Goal: Information Seeking & Learning: Learn about a topic

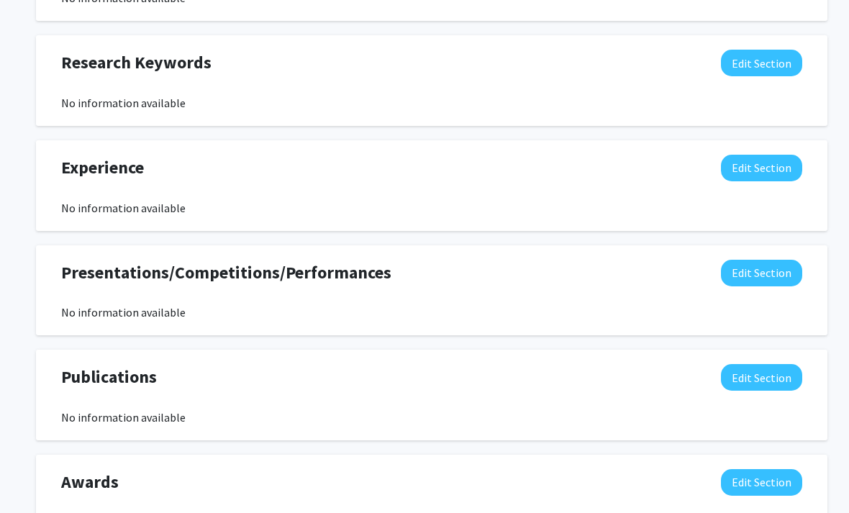
scroll to position [770, 0]
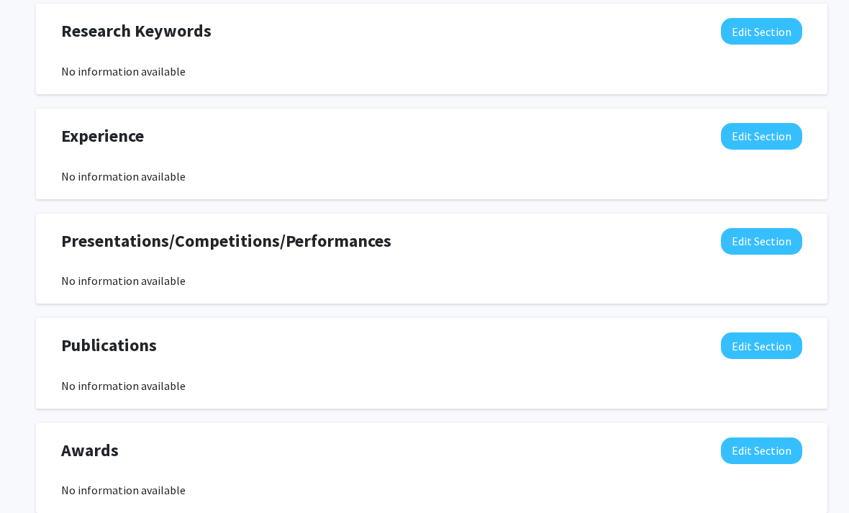
click at [751, 137] on button "Edit Section" at bounding box center [761, 136] width 81 height 27
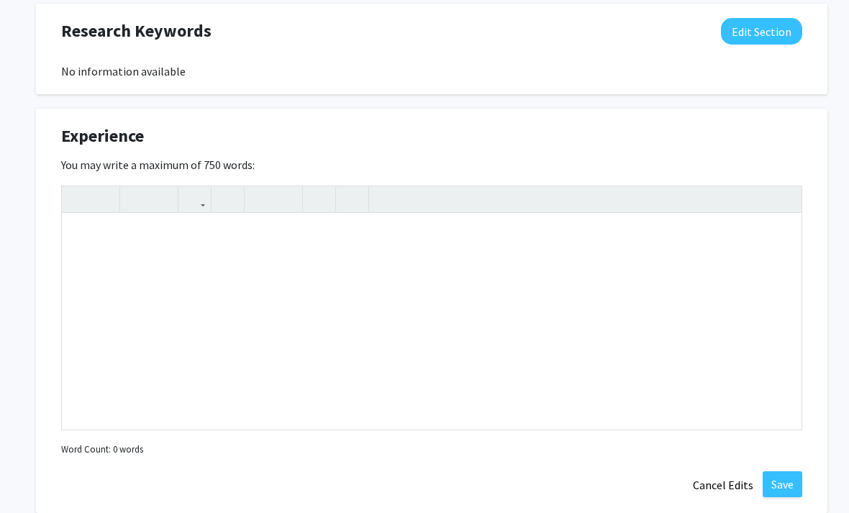
scroll to position [1126, 0]
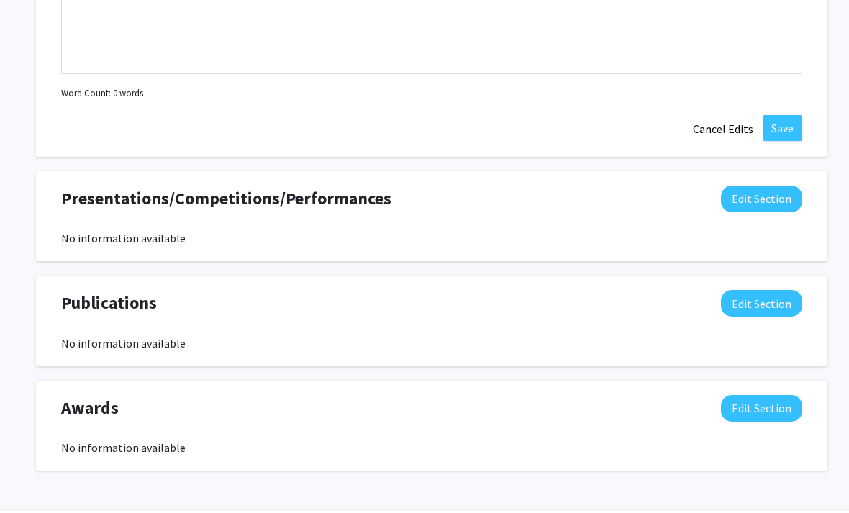
click at [725, 126] on button "Cancel Edits" at bounding box center [723, 128] width 79 height 27
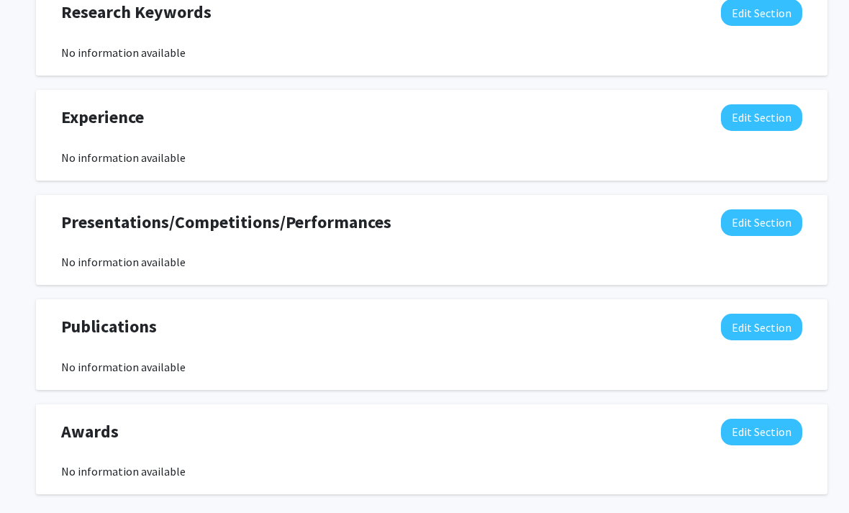
scroll to position [813, 0]
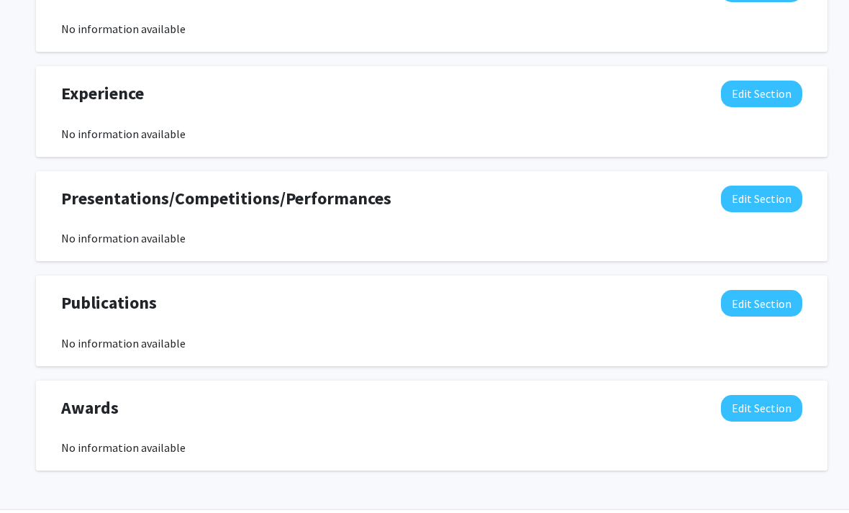
click at [776, 400] on button "Edit Section" at bounding box center [761, 408] width 81 height 27
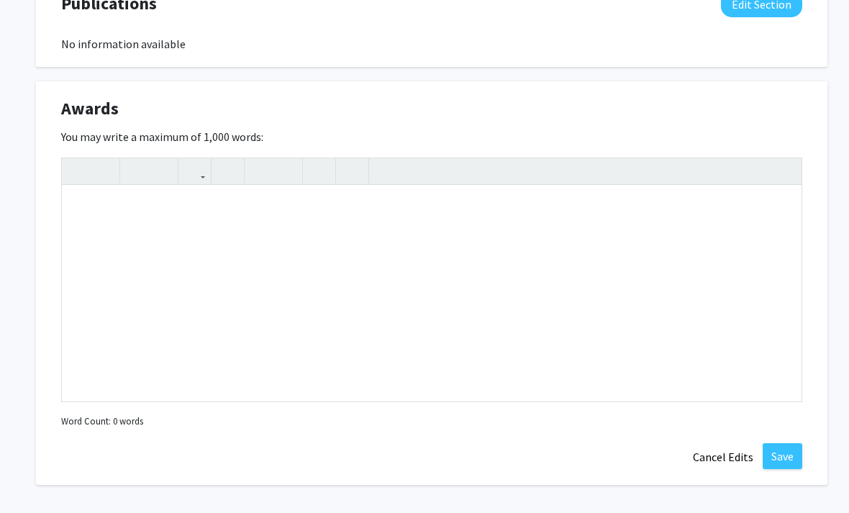
scroll to position [1124, 0]
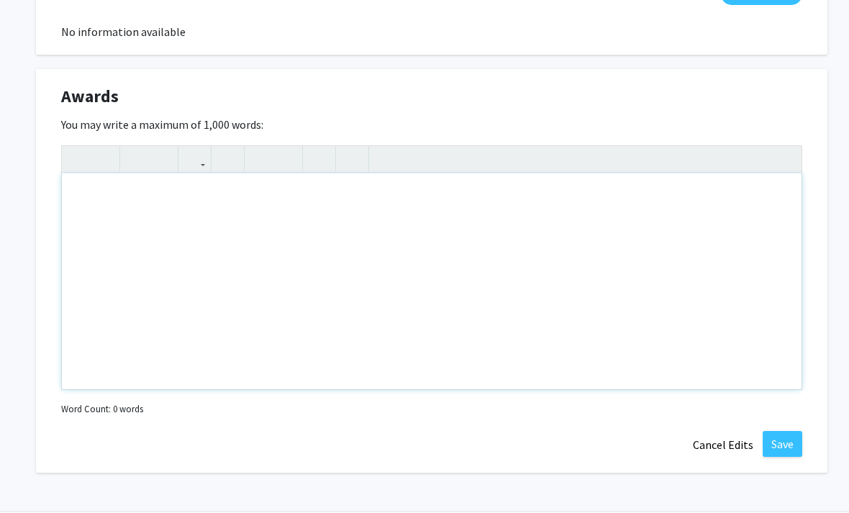
click at [600, 254] on div "Note to users with screen readers: Please deactivate our accessibility plugin f…" at bounding box center [432, 281] width 740 height 216
type textarea "- NASA Earth Science Space Systems Award"
click at [784, 443] on button "Save" at bounding box center [783, 444] width 40 height 26
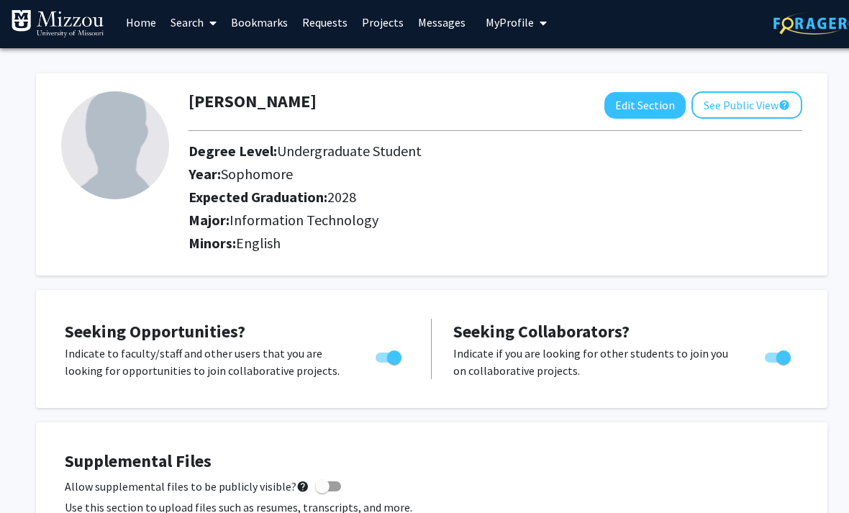
scroll to position [0, 0]
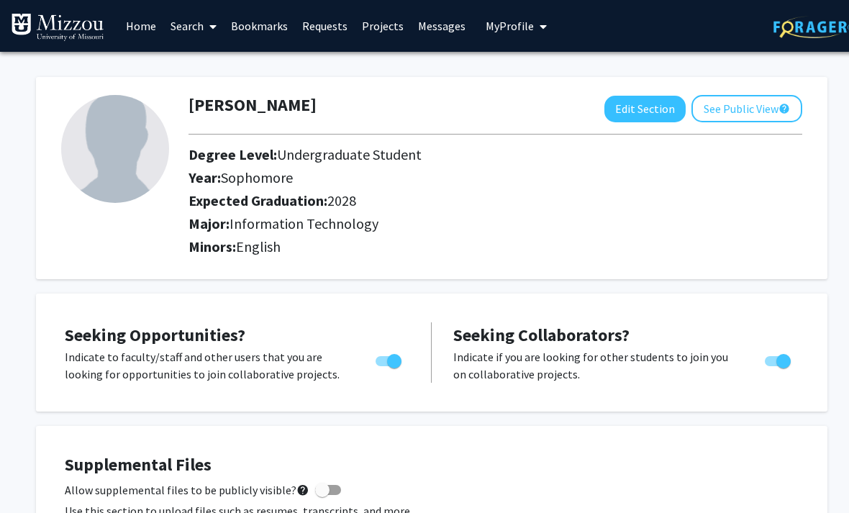
click at [375, 26] on link "Projects" at bounding box center [383, 26] width 56 height 50
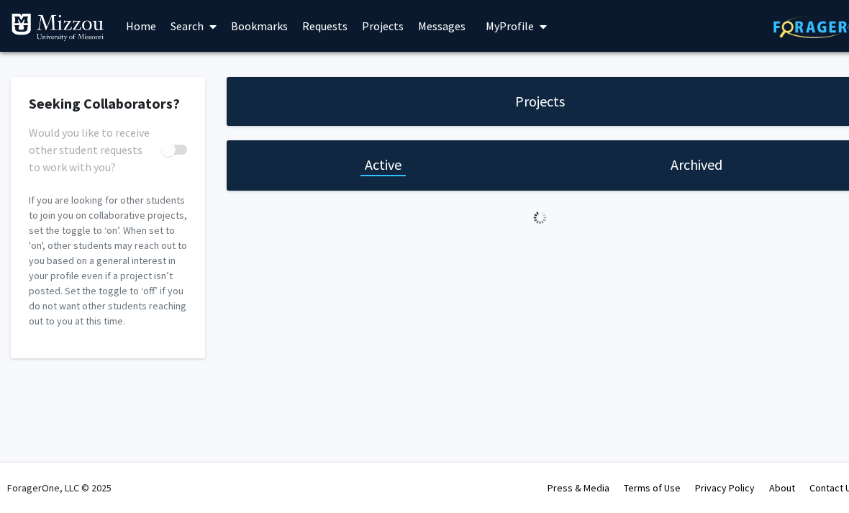
checkbox input "true"
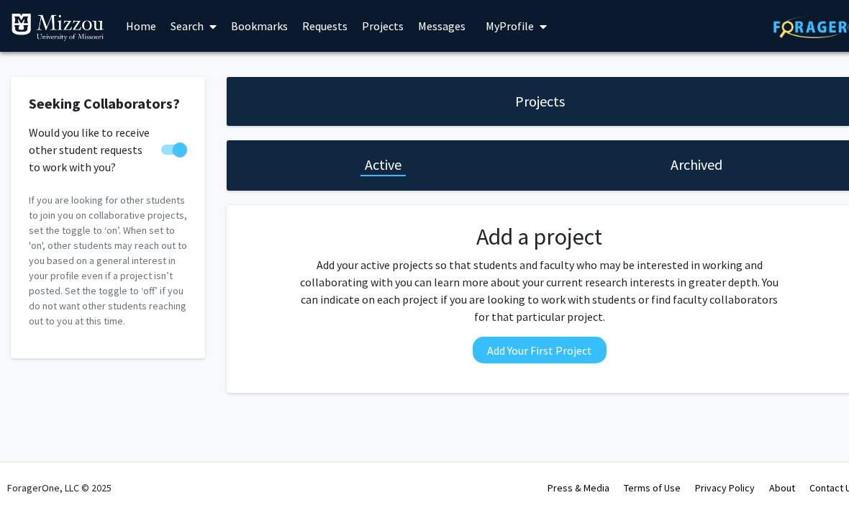
click at [137, 21] on link "Home" at bounding box center [141, 26] width 45 height 50
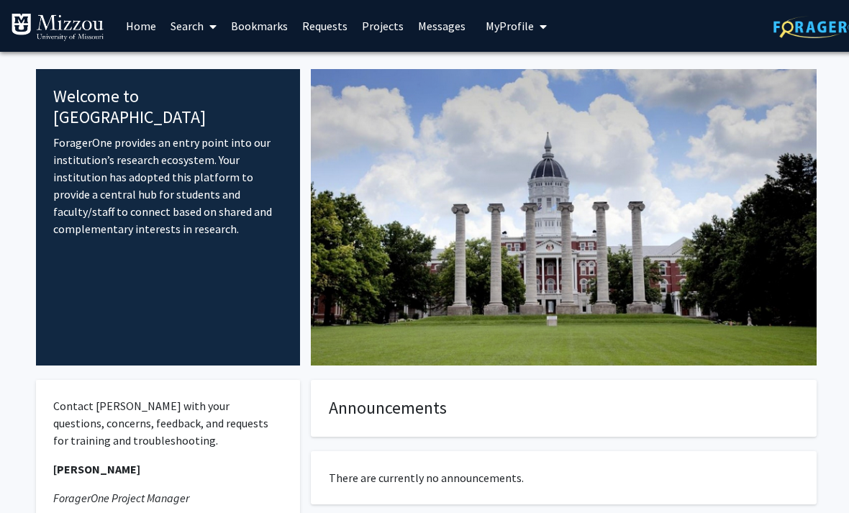
click at [189, 24] on link "Search" at bounding box center [193, 26] width 60 height 50
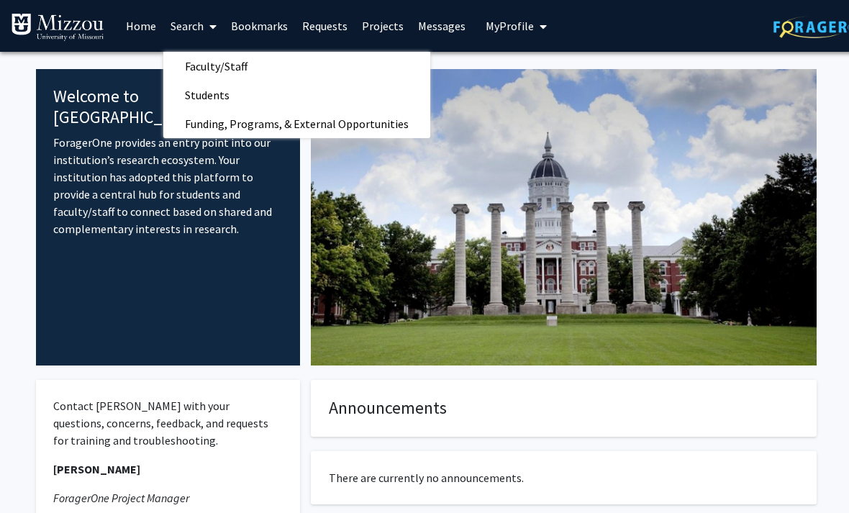
click at [361, 55] on link "Faculty/Staff" at bounding box center [296, 66] width 267 height 22
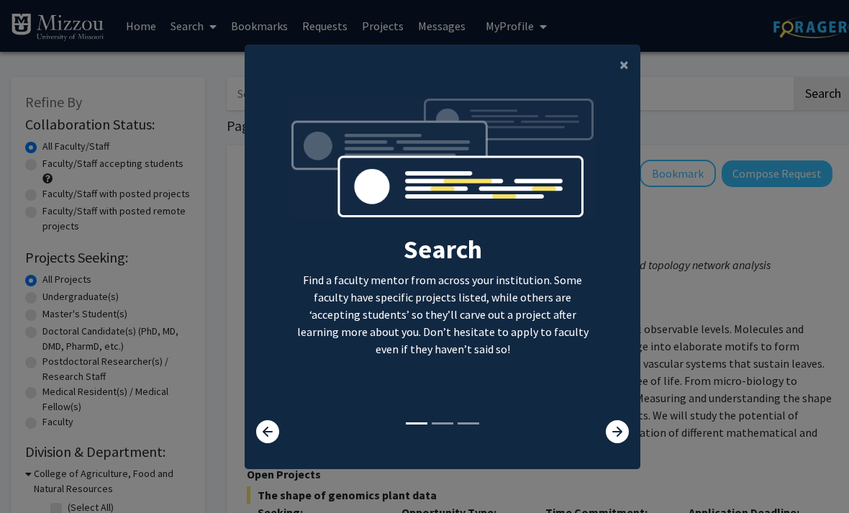
click at [627, 76] on span "×" at bounding box center [624, 64] width 9 height 22
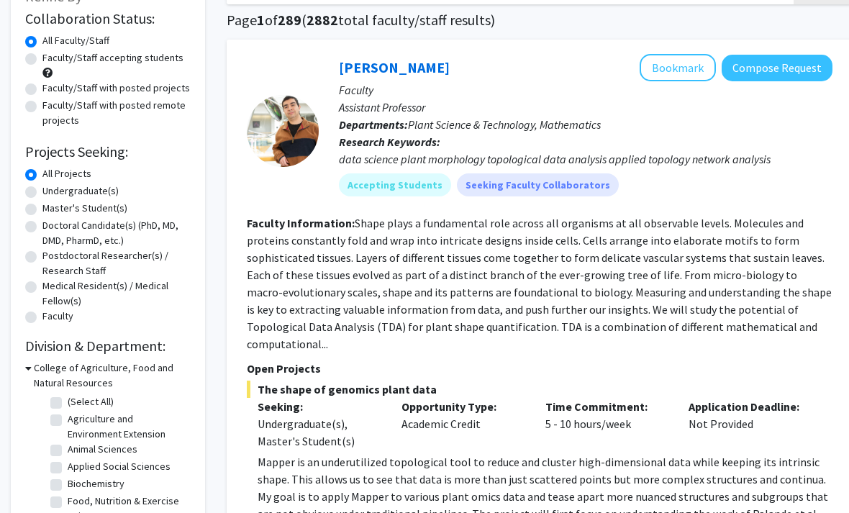
scroll to position [106, 0]
click at [42, 189] on label "Undergraduate(s)" at bounding box center [80, 191] width 76 height 15
click at [42, 189] on input "Undergraduate(s)" at bounding box center [46, 188] width 9 height 9
radio input "true"
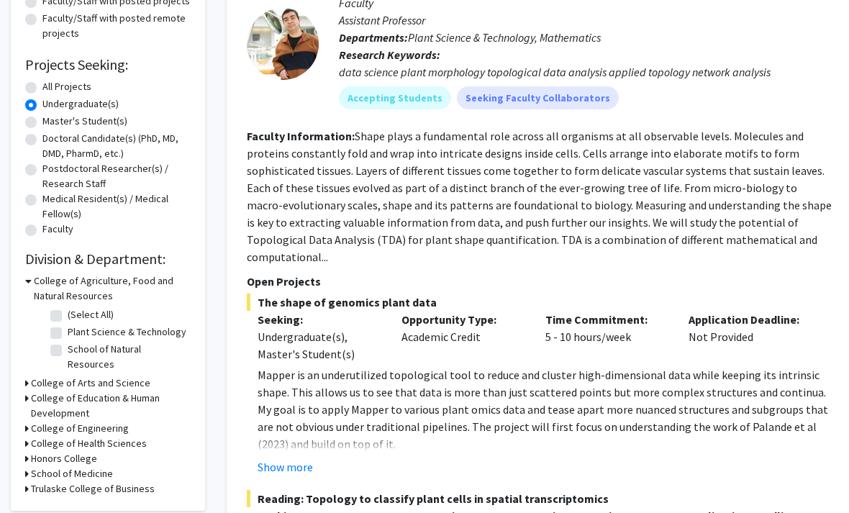
scroll to position [194, 0]
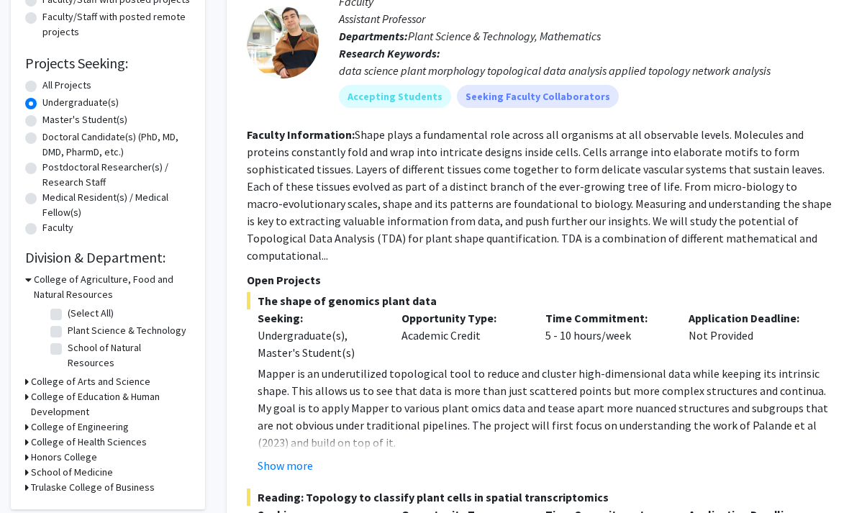
click at [29, 273] on icon at bounding box center [28, 280] width 6 height 15
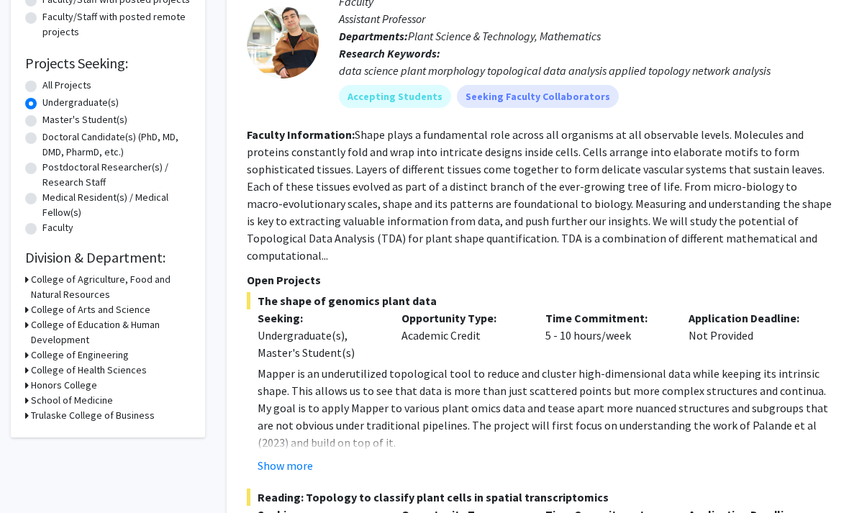
scroll to position [194, 0]
click at [19, 299] on div "Refine By Collaboration Status: Collaboration Status All Faculty/Staff Collabor…" at bounding box center [108, 160] width 194 height 555
click at [27, 308] on icon at bounding box center [27, 309] width 4 height 15
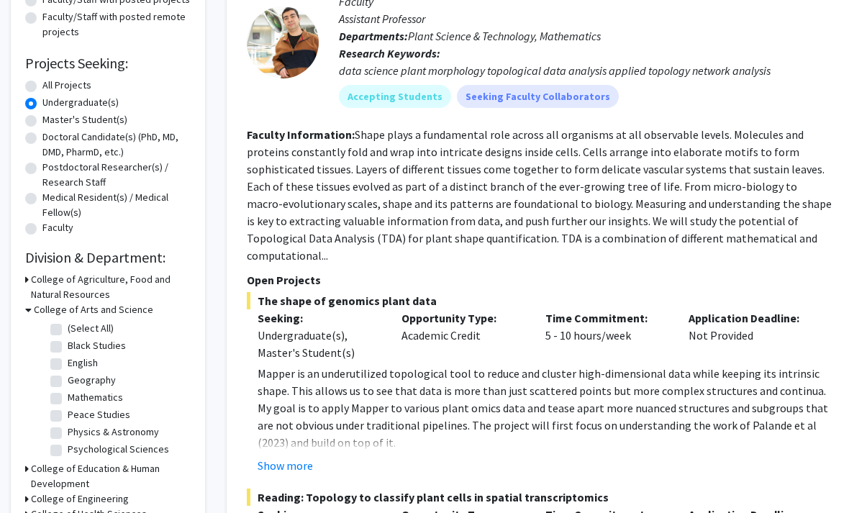
click at [26, 311] on icon at bounding box center [28, 309] width 6 height 15
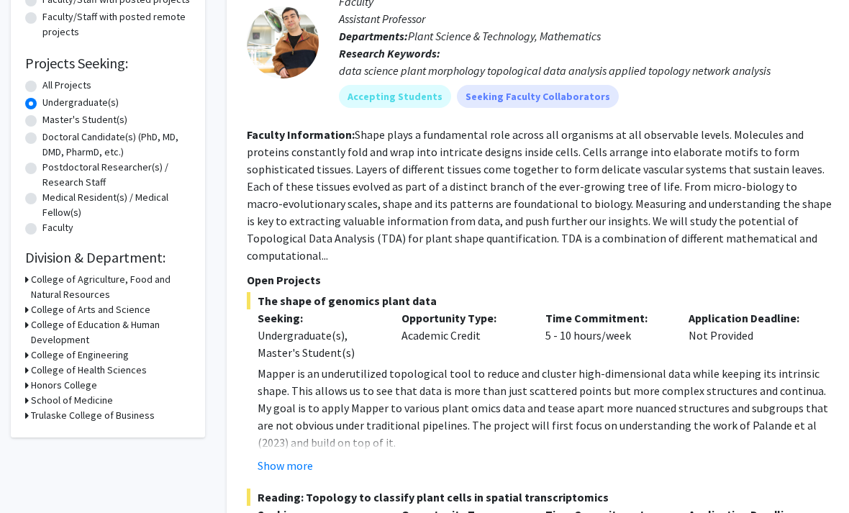
click at [27, 348] on icon at bounding box center [27, 355] width 4 height 15
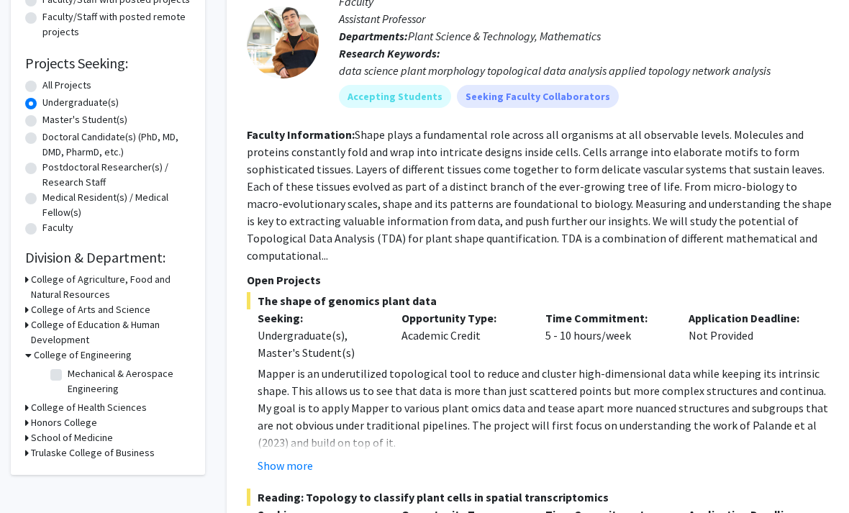
click at [25, 350] on icon at bounding box center [28, 355] width 6 height 15
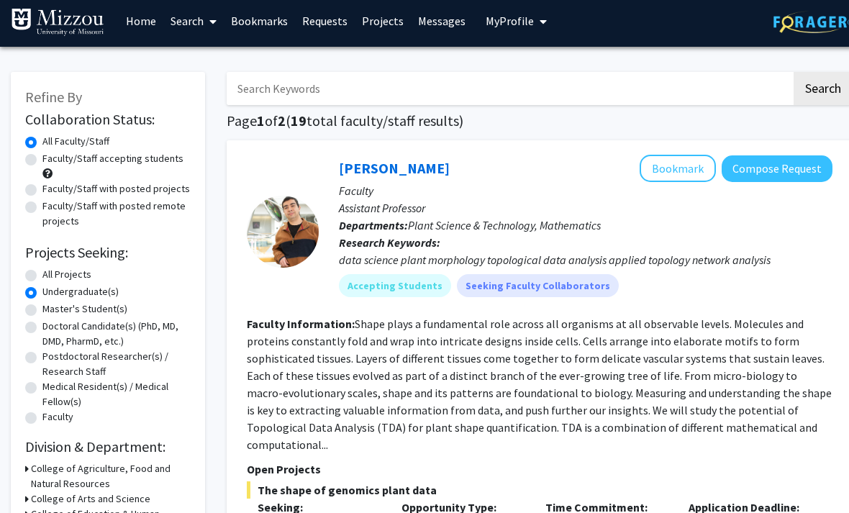
scroll to position [5, 0]
click at [42, 279] on label "All Projects" at bounding box center [66, 274] width 49 height 15
click at [42, 276] on input "All Projects" at bounding box center [46, 271] width 9 height 9
radio input "true"
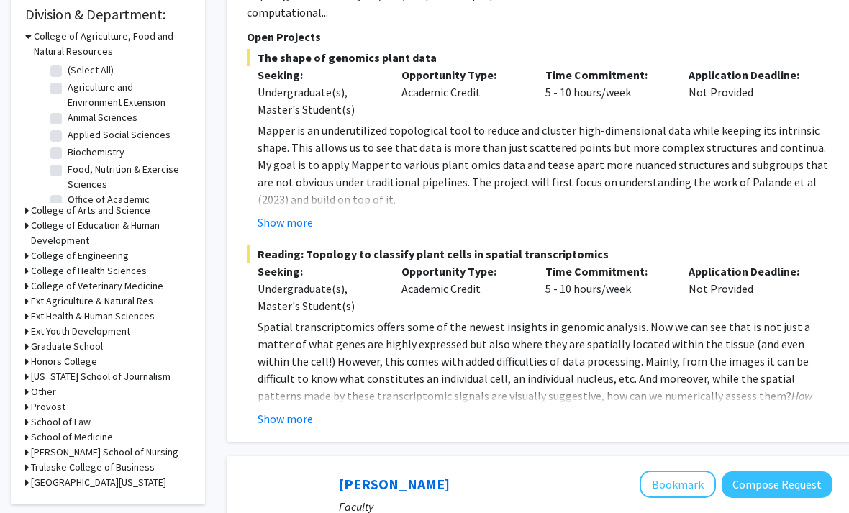
click at [27, 255] on icon at bounding box center [27, 256] width 4 height 15
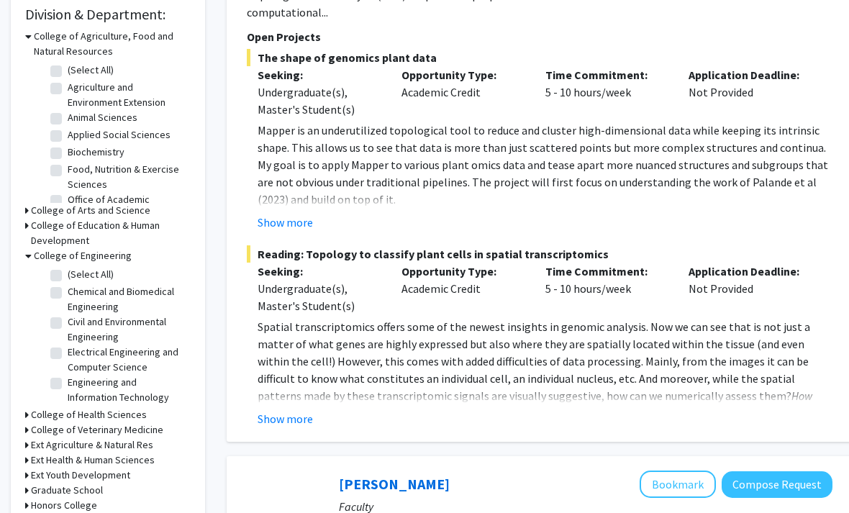
scroll to position [438, 0]
click at [68, 384] on label "Engineering and Information Technology" at bounding box center [127, 390] width 119 height 30
click at [68, 384] on input "Engineering and Information Technology" at bounding box center [72, 379] width 9 height 9
checkbox input "true"
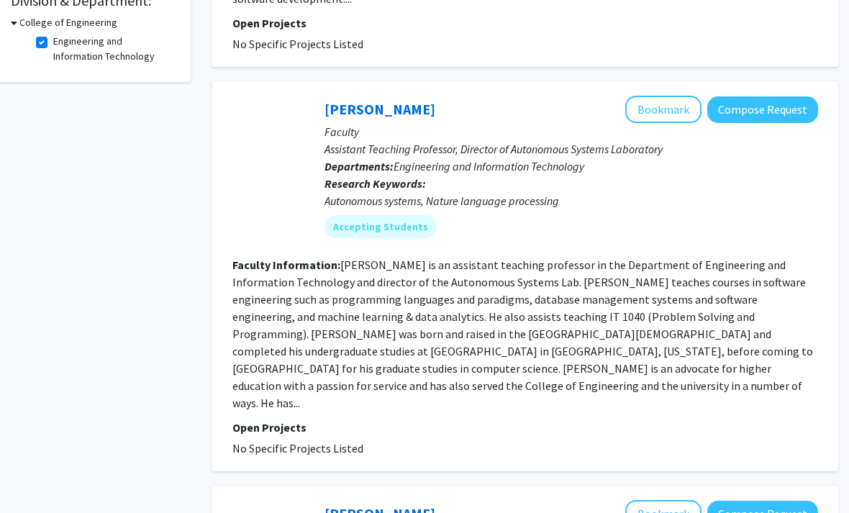
scroll to position [452, 14]
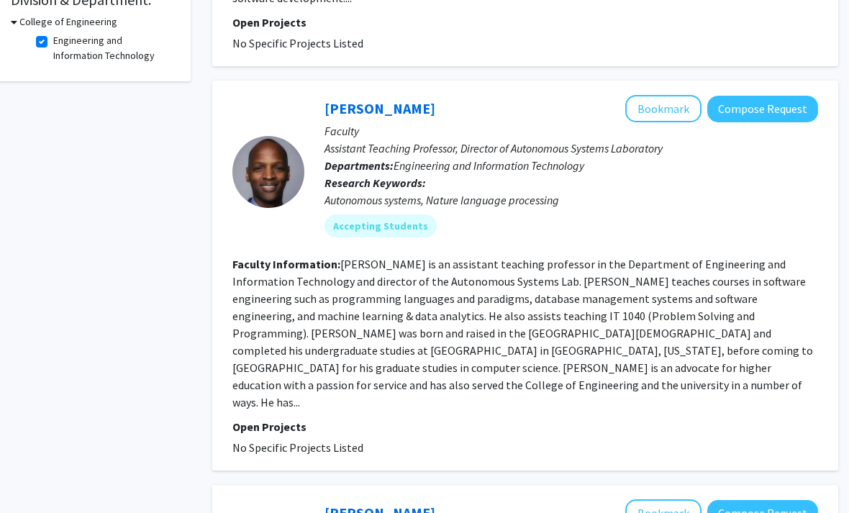
click at [433, 95] on div "[PERSON_NAME] Bookmark Compose Request" at bounding box center [572, 108] width 494 height 27
click at [430, 99] on link "[PERSON_NAME]" at bounding box center [380, 108] width 111 height 18
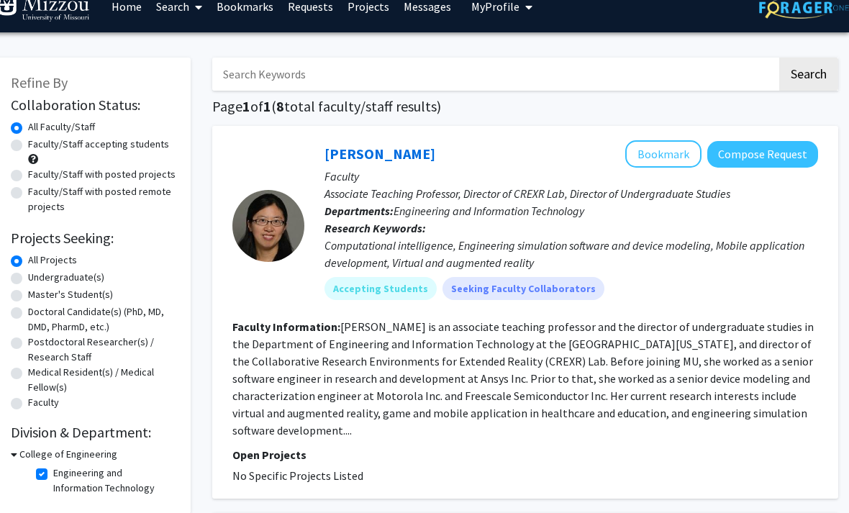
scroll to position [0, 14]
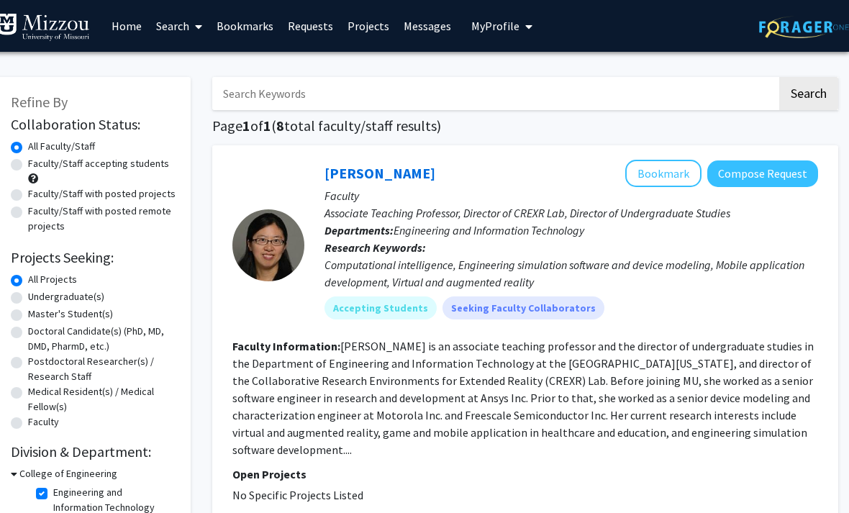
click at [129, 30] on link "Home" at bounding box center [126, 26] width 45 height 50
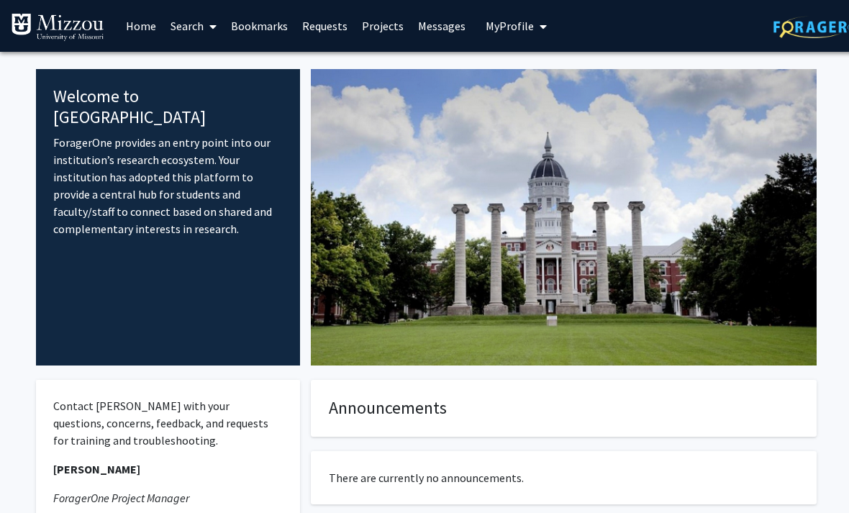
click at [377, 35] on link "Projects" at bounding box center [383, 26] width 56 height 50
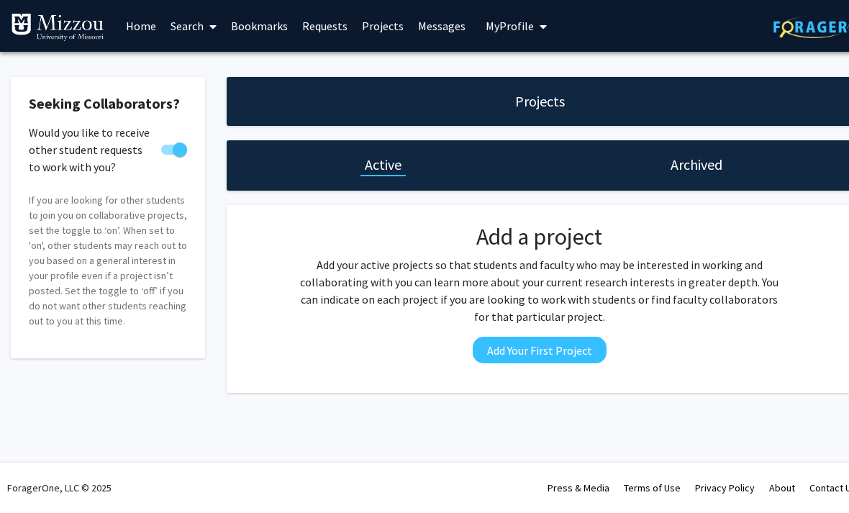
click at [551, 349] on button "Add Your First Project" at bounding box center [540, 350] width 134 height 27
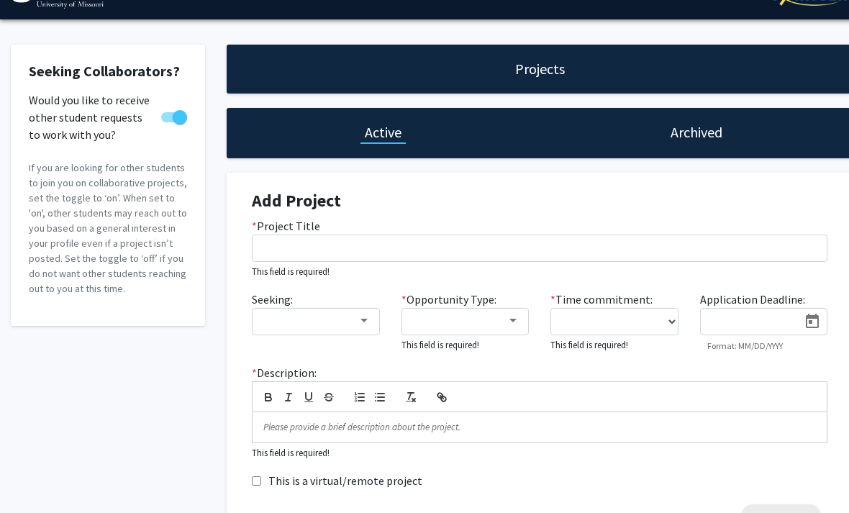
scroll to position [45, 0]
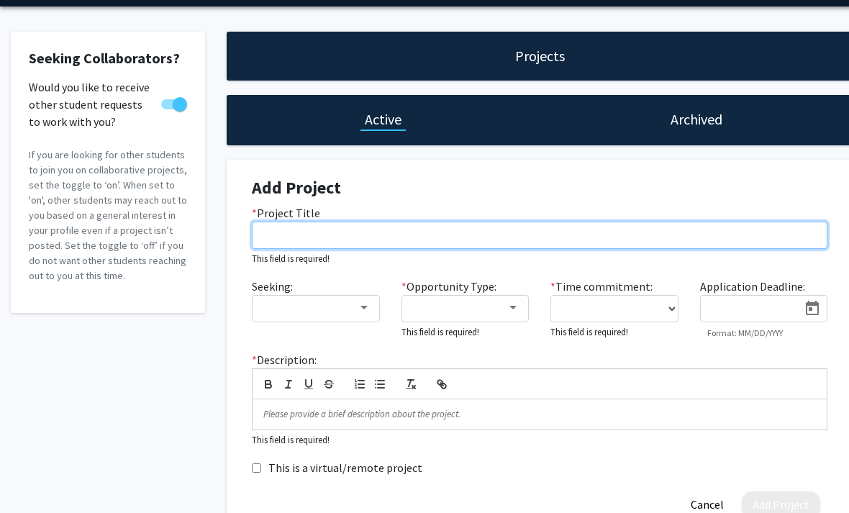
click at [604, 222] on input "* Project Title" at bounding box center [540, 235] width 576 height 27
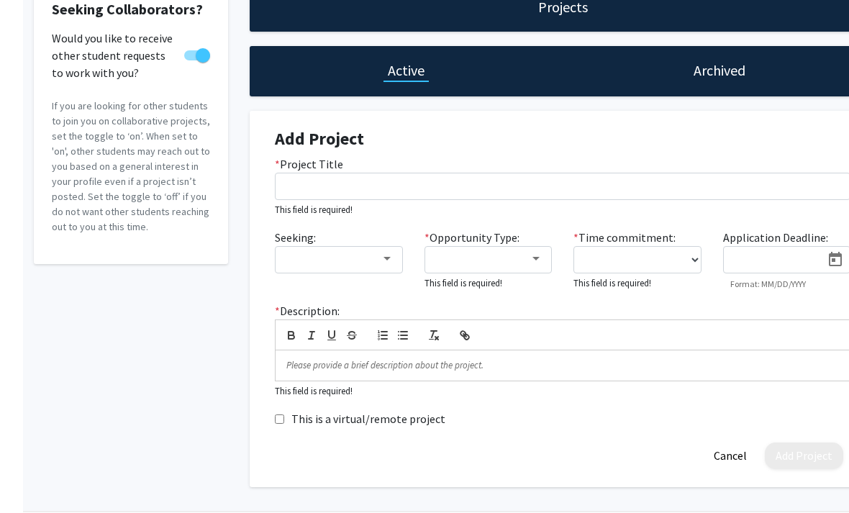
scroll to position [98, 0]
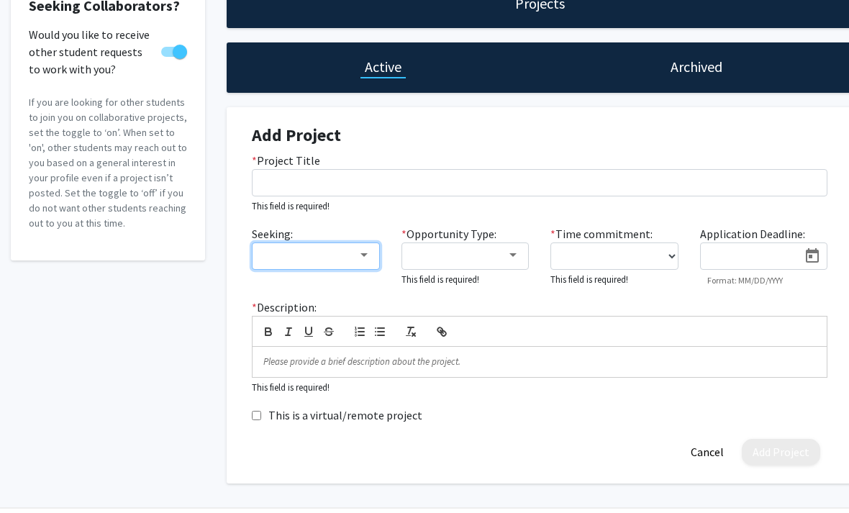
click at [345, 243] on mat-select at bounding box center [316, 256] width 128 height 27
click at [356, 258] on div at bounding box center [309, 255] width 96 height 17
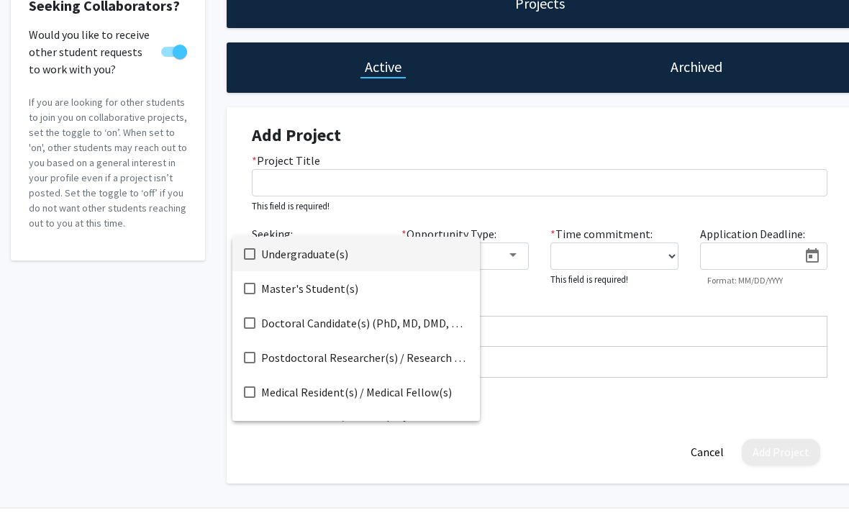
click at [101, 310] on div at bounding box center [424, 256] width 849 height 513
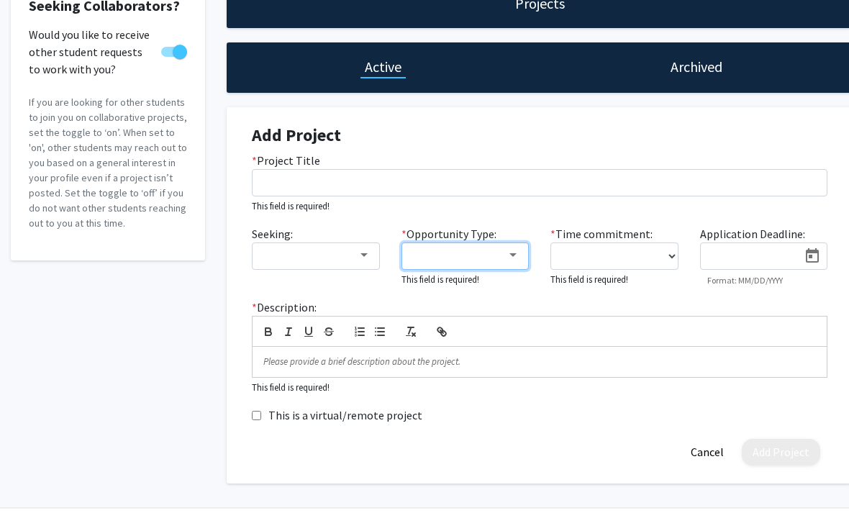
click at [497, 248] on div at bounding box center [459, 255] width 96 height 17
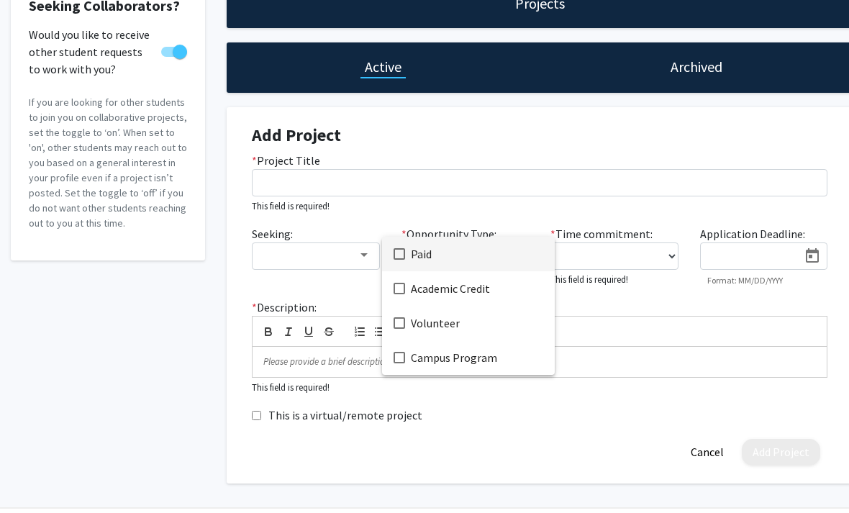
click at [101, 299] on div at bounding box center [424, 256] width 849 height 513
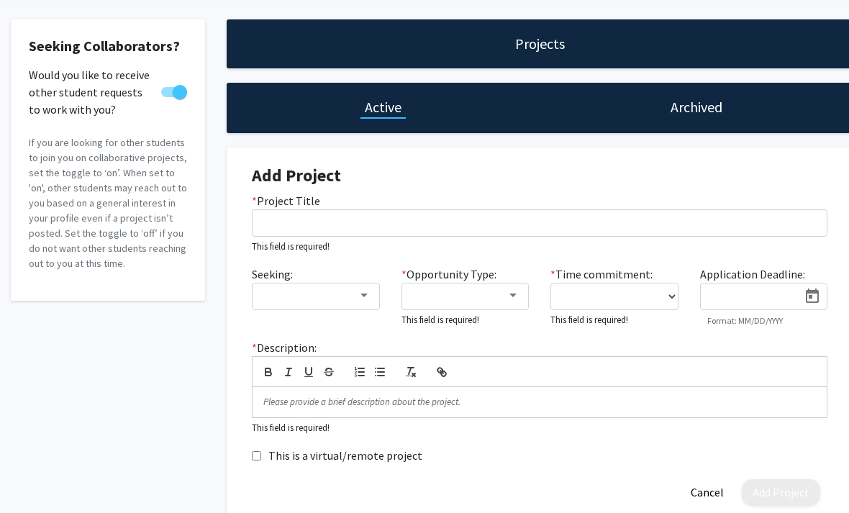
scroll to position [55, 0]
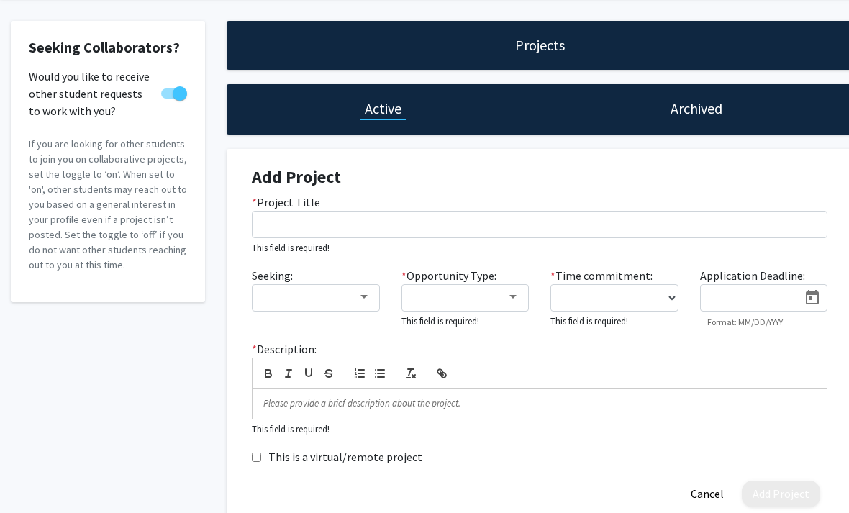
click at [393, 453] on label "This is a virtual/remote project" at bounding box center [345, 457] width 154 height 17
click at [261, 453] on input "This is a virtual/remote project" at bounding box center [256, 457] width 9 height 9
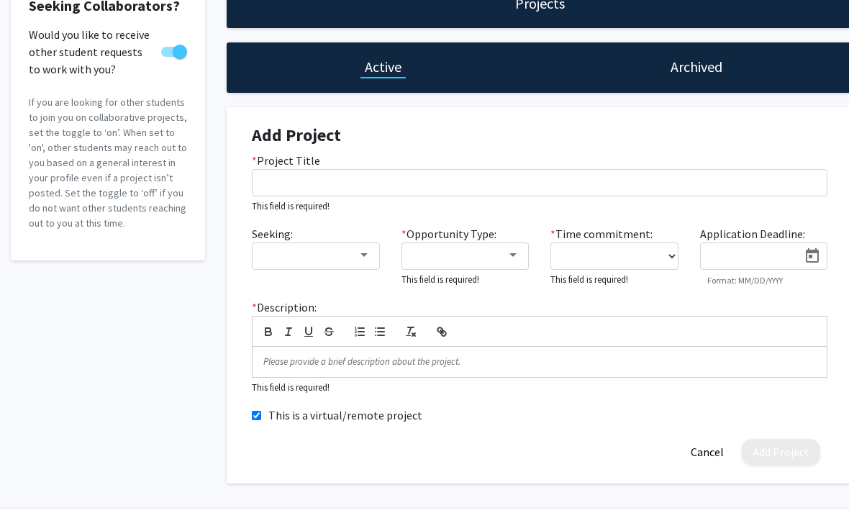
scroll to position [88, 0]
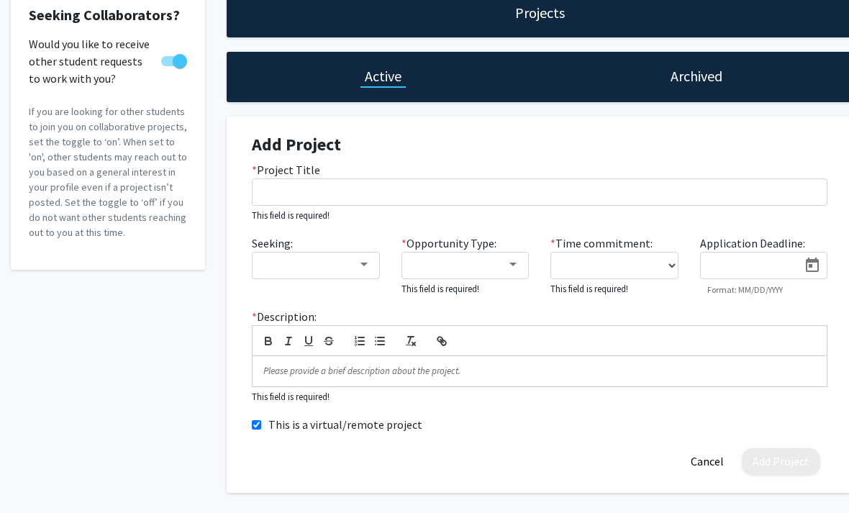
click at [401, 430] on label "This is a virtual/remote project" at bounding box center [345, 425] width 154 height 17
click at [261, 430] on input "This is a virtual/remote project" at bounding box center [256, 425] width 9 height 9
checkbox input "false"
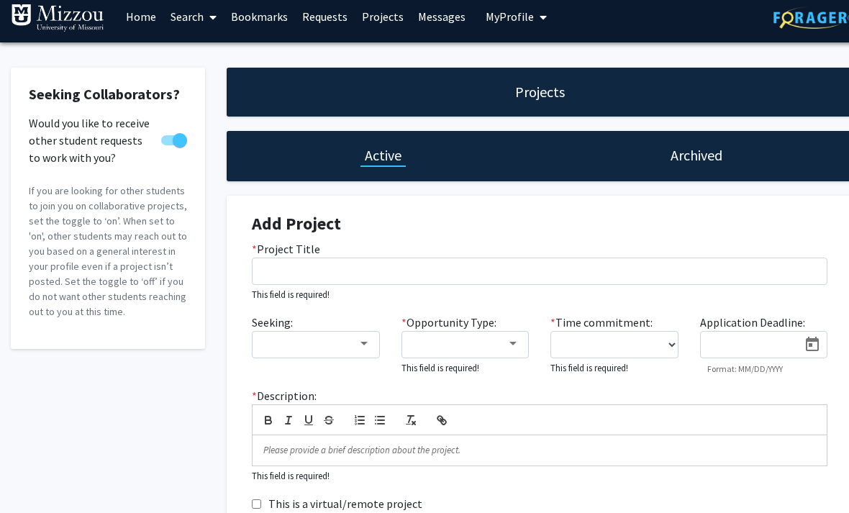
scroll to position [7, 0]
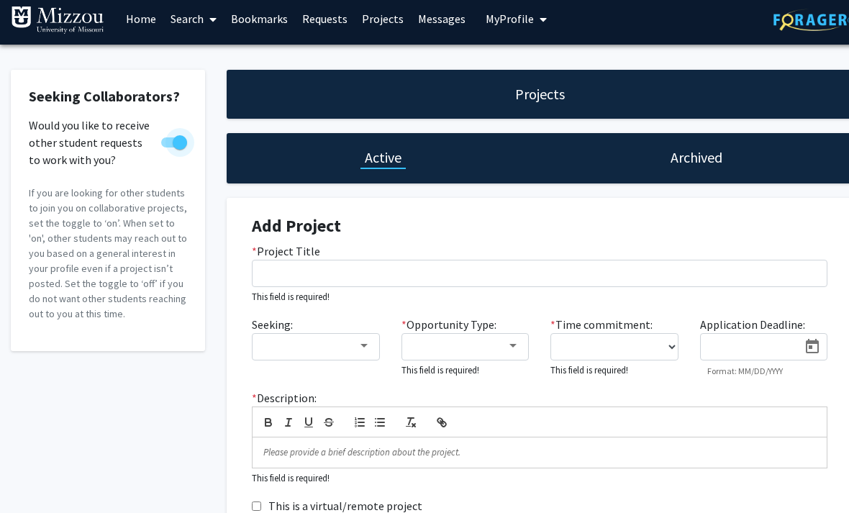
click at [173, 135] on span at bounding box center [180, 142] width 14 height 14
click at [168, 148] on input "Would you like to receive other student requests to work with you?" at bounding box center [168, 148] width 1 height 1
checkbox input "false"
click at [525, 292] on div "* Project Title This field is required!" at bounding box center [539, 274] width 597 height 62
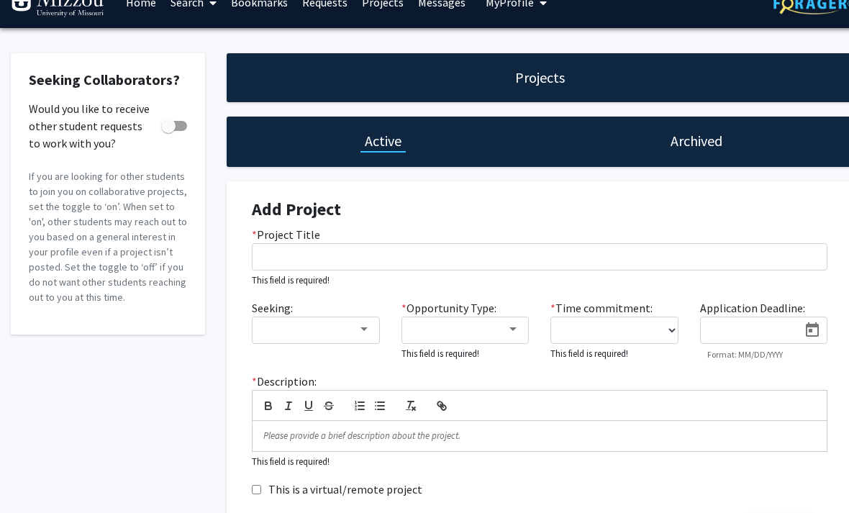
scroll to position [43, 0]
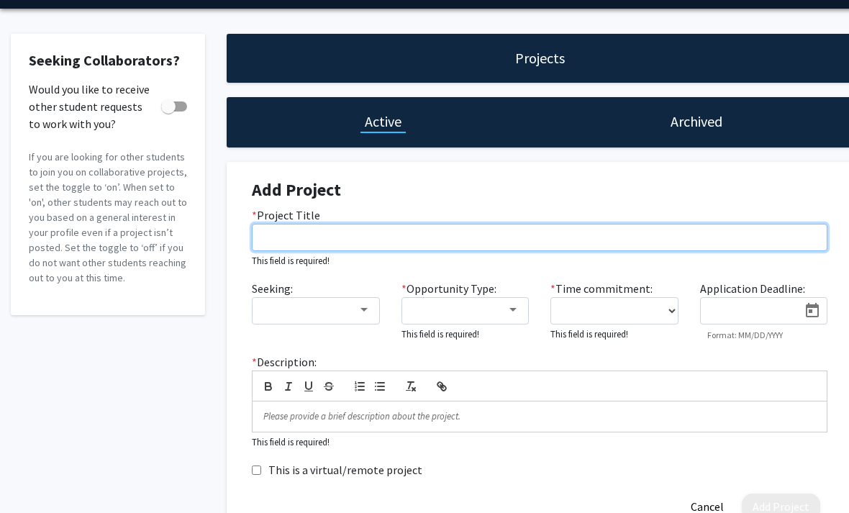
click at [584, 235] on input "* Project Title" at bounding box center [540, 237] width 576 height 27
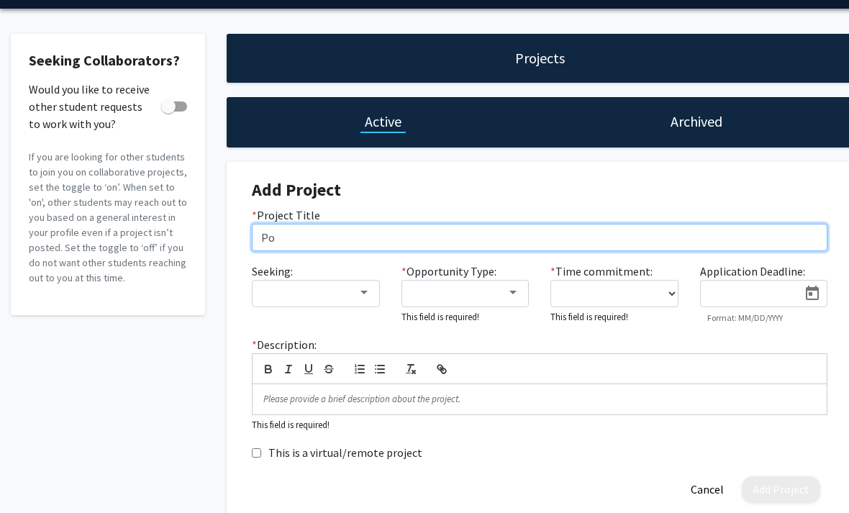
type input "P"
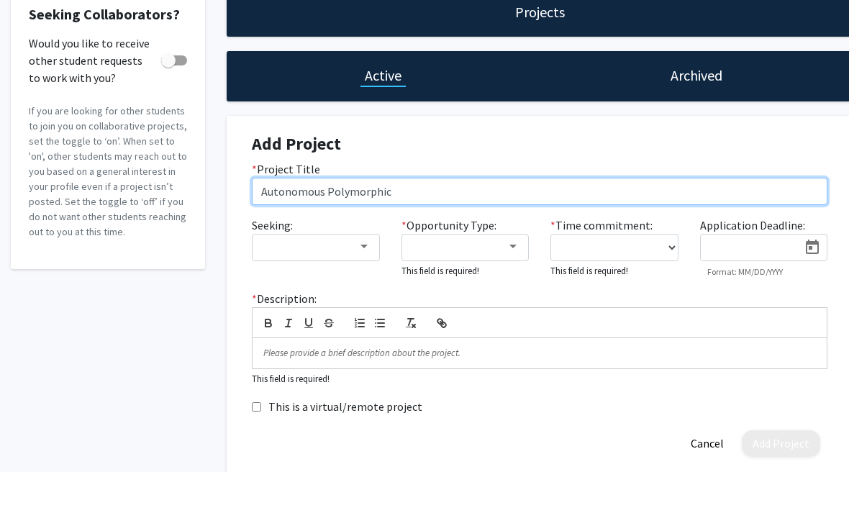
scroll to position [69, 0]
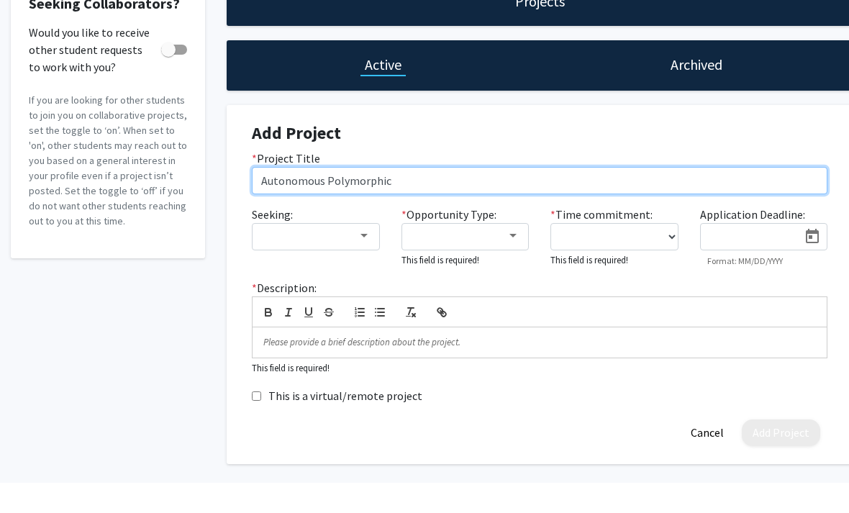
type input "Autonomous Polymorphic"
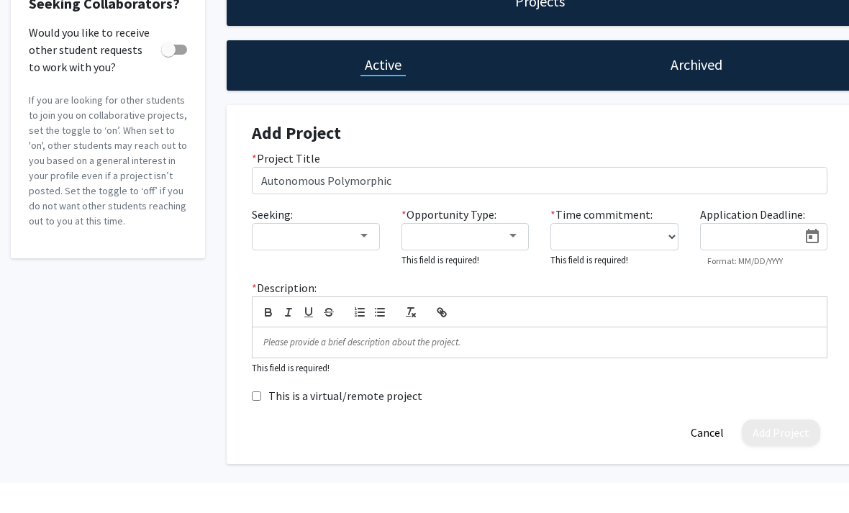
click at [647, 237] on label "* Time commitment:" at bounding box center [602, 245] width 102 height 17
click at [647, 254] on select "0 - 5 hours/week 5 - 10 hours/week 10 - 15 hours/week 15 - 20 hours/week 20 - 3…" at bounding box center [615, 267] width 128 height 27
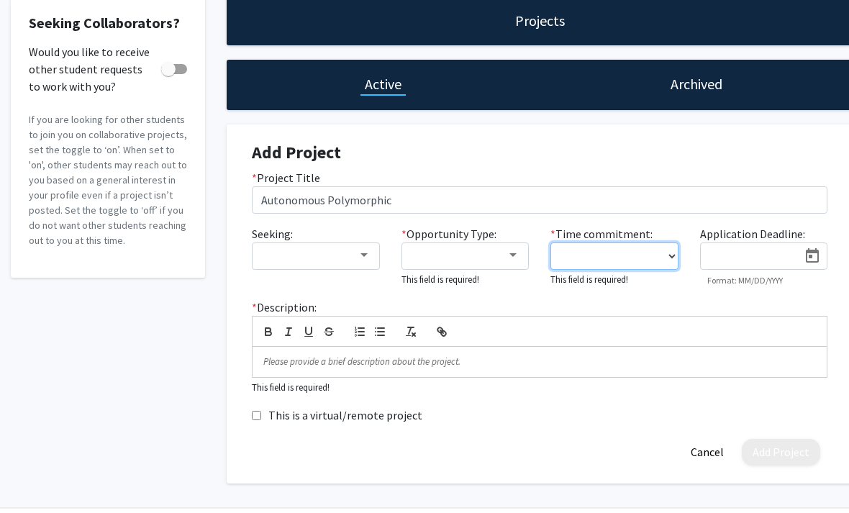
click at [651, 247] on select "0 - 5 hours/week 5 - 10 hours/week 10 - 15 hours/week 15 - 20 hours/week 20 - 3…" at bounding box center [615, 256] width 128 height 27
select select "5 - 10"
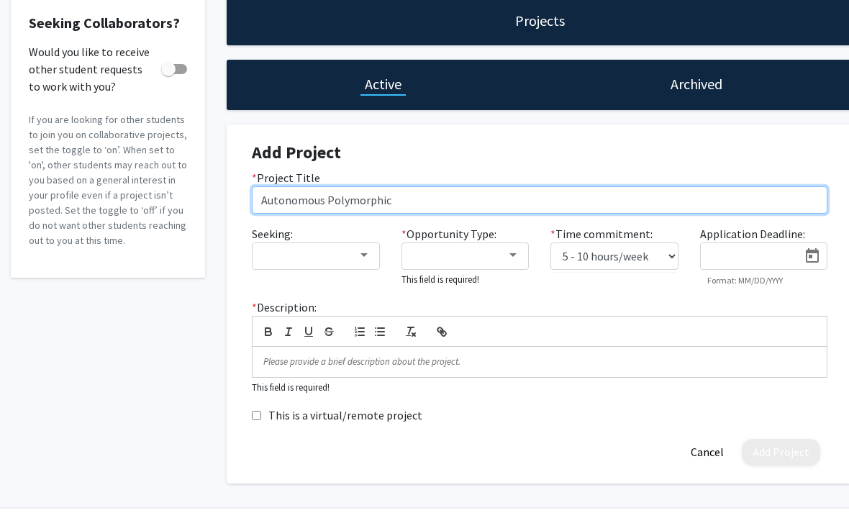
click at [638, 196] on input "Autonomous Polymorphic" at bounding box center [540, 199] width 576 height 27
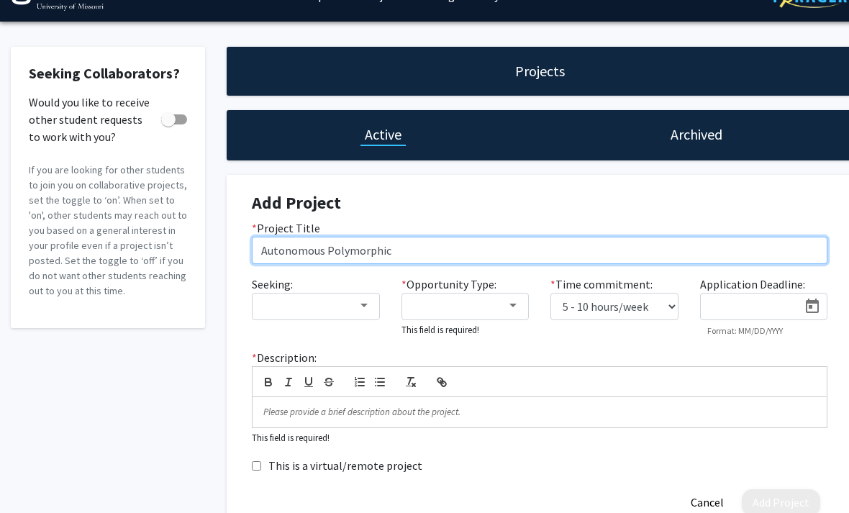
scroll to position [0, 0]
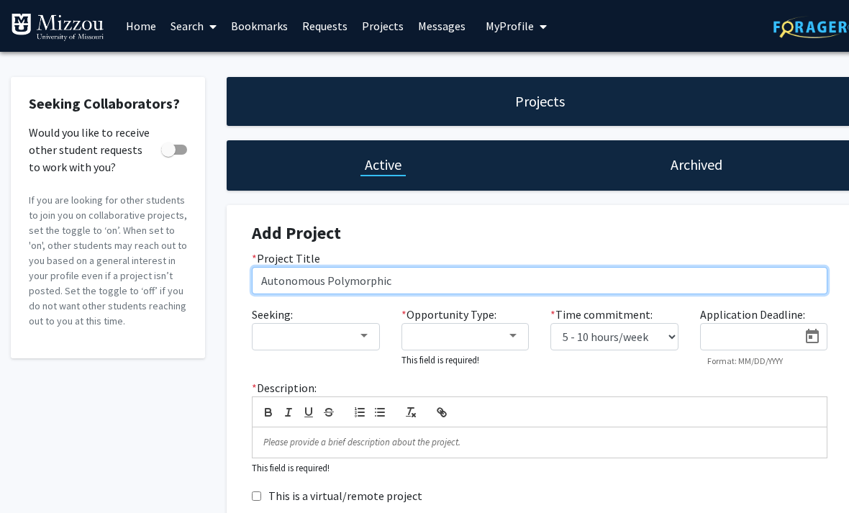
click at [348, 267] on input "Autonomous Polymorphic" at bounding box center [540, 280] width 576 height 27
click at [351, 276] on input "Autonomous Polymorphic" at bounding box center [540, 280] width 576 height 27
click at [582, 282] on input "Autonomous Polymorphic" at bounding box center [540, 280] width 576 height 27
click at [587, 281] on input "Autonomous Polymorphic" at bounding box center [540, 280] width 576 height 27
click at [579, 276] on input "Autonomous Polymorphic" at bounding box center [540, 280] width 576 height 27
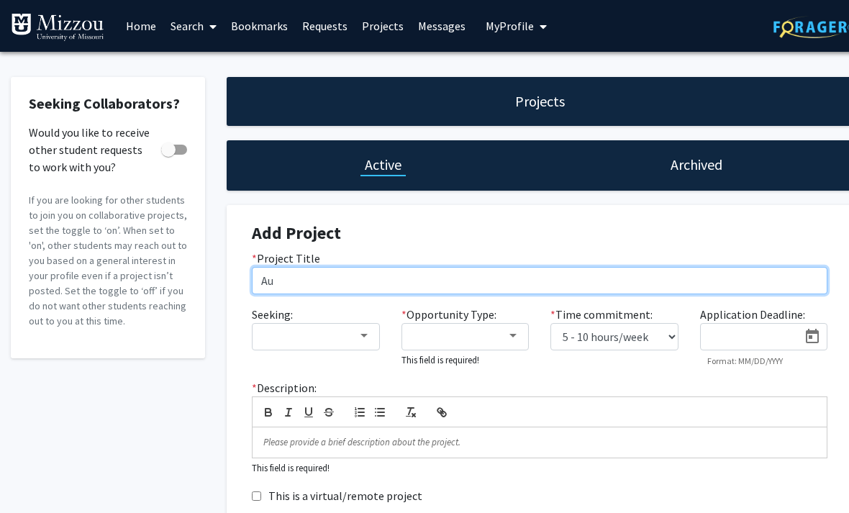
type input "A"
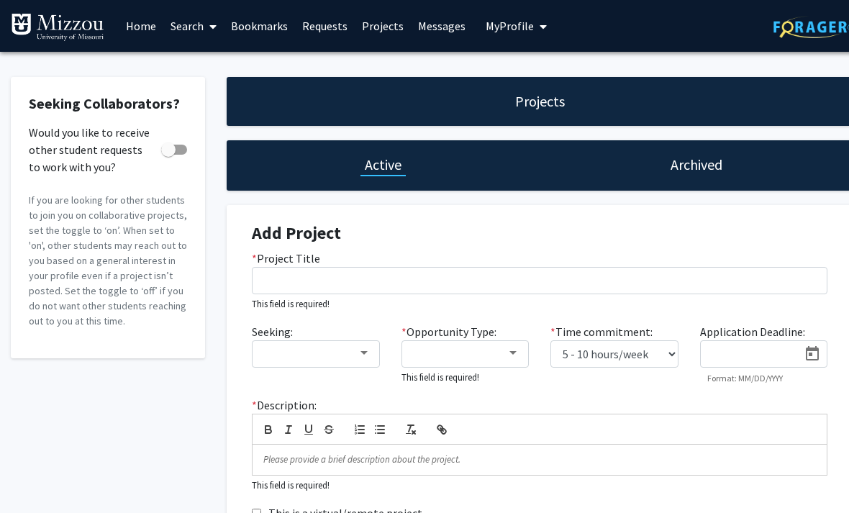
click at [125, 24] on link "Home" at bounding box center [141, 26] width 45 height 50
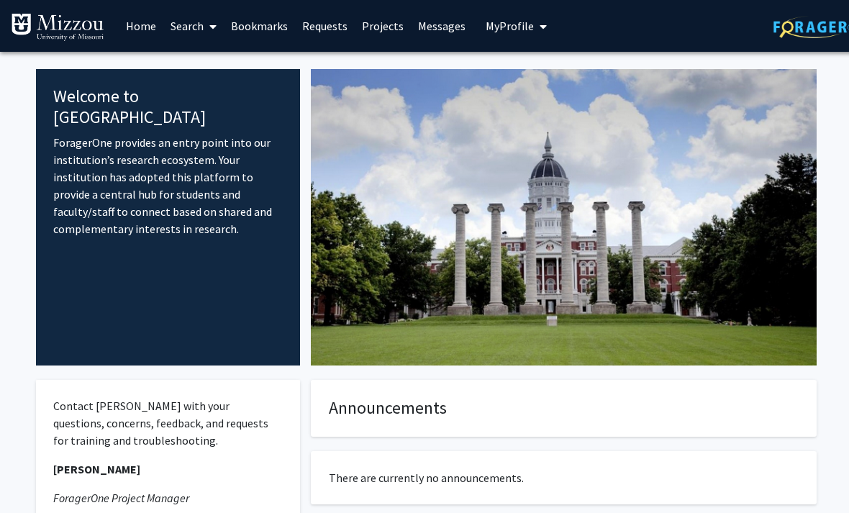
click at [525, 24] on span "My Profile" at bounding box center [510, 26] width 48 height 14
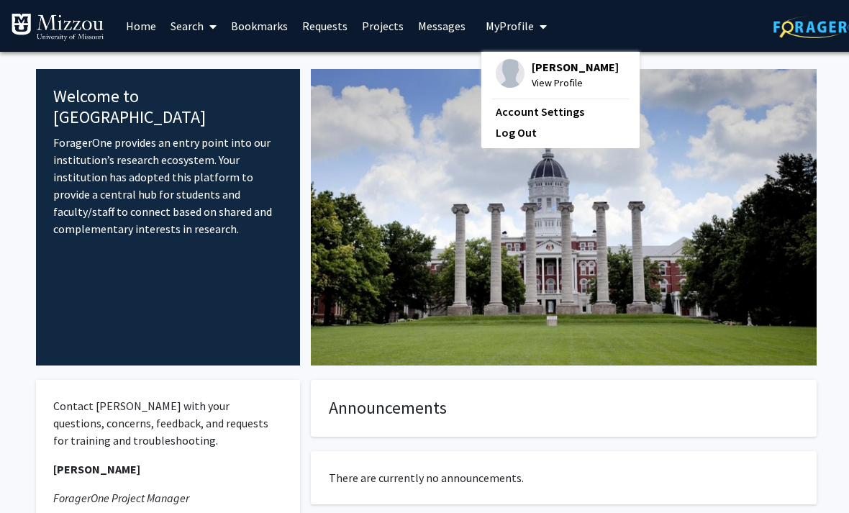
click at [561, 109] on link "Account Settings" at bounding box center [561, 111] width 130 height 17
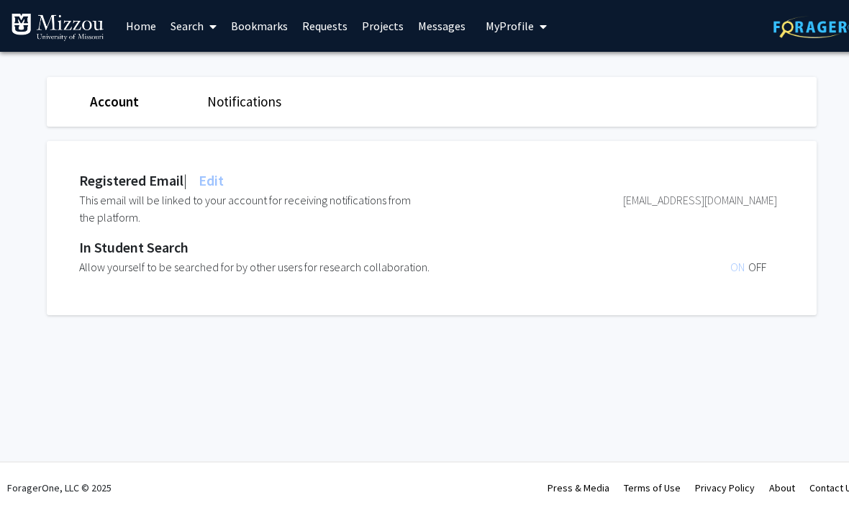
click at [523, 30] on span "My Profile" at bounding box center [510, 26] width 48 height 14
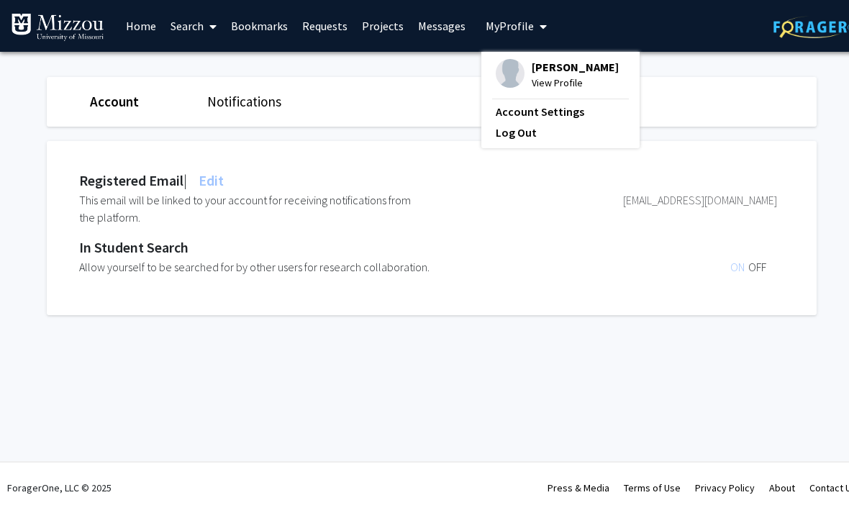
click at [556, 107] on link "Account Settings" at bounding box center [561, 111] width 130 height 17
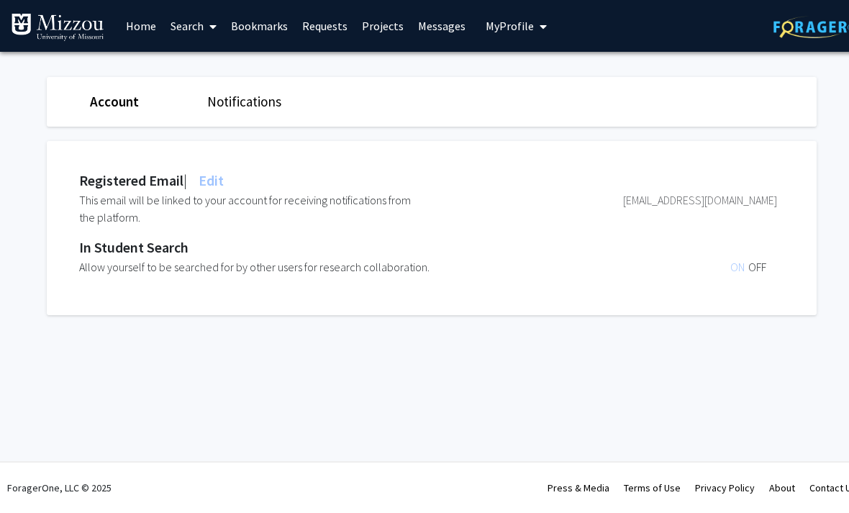
click at [524, 27] on span "My Profile" at bounding box center [510, 26] width 48 height 14
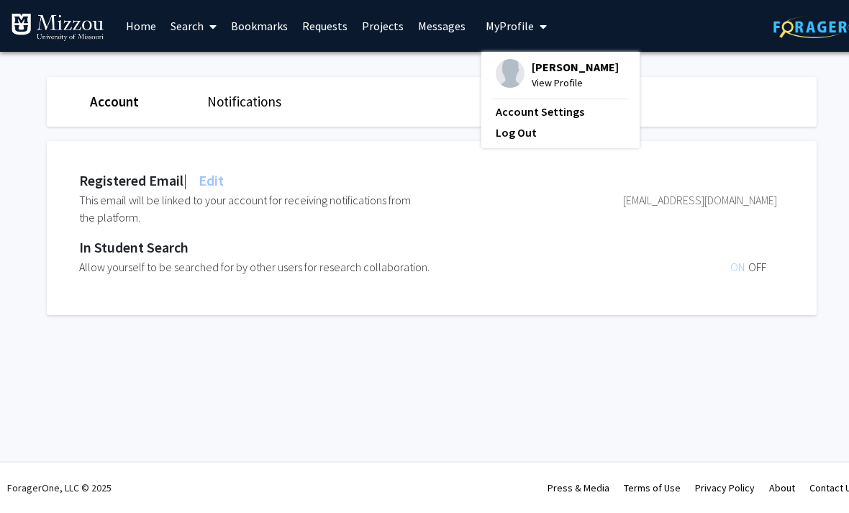
click at [579, 80] on span "View Profile" at bounding box center [575, 83] width 87 height 16
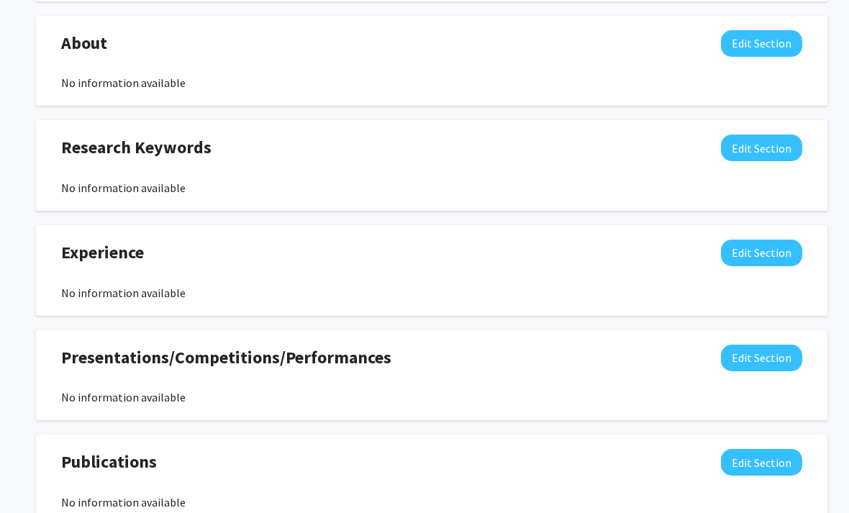
scroll to position [646, 0]
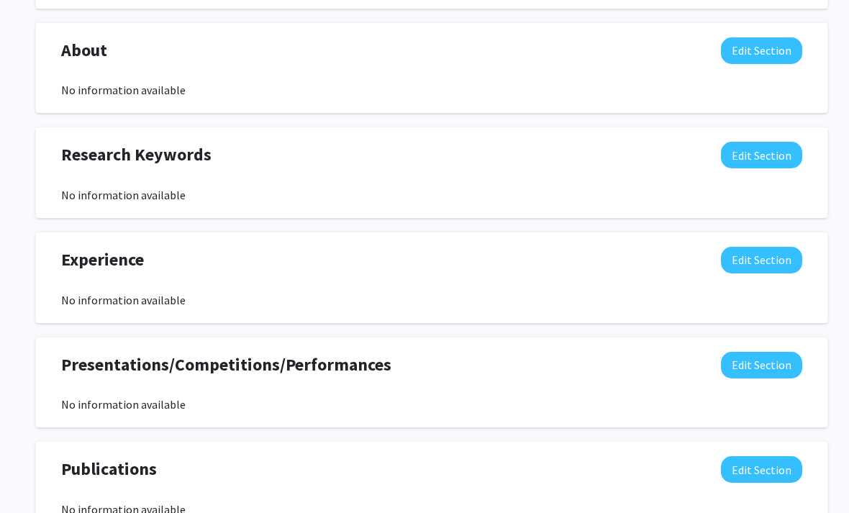
click at [781, 149] on button "Edit Section" at bounding box center [761, 155] width 81 height 27
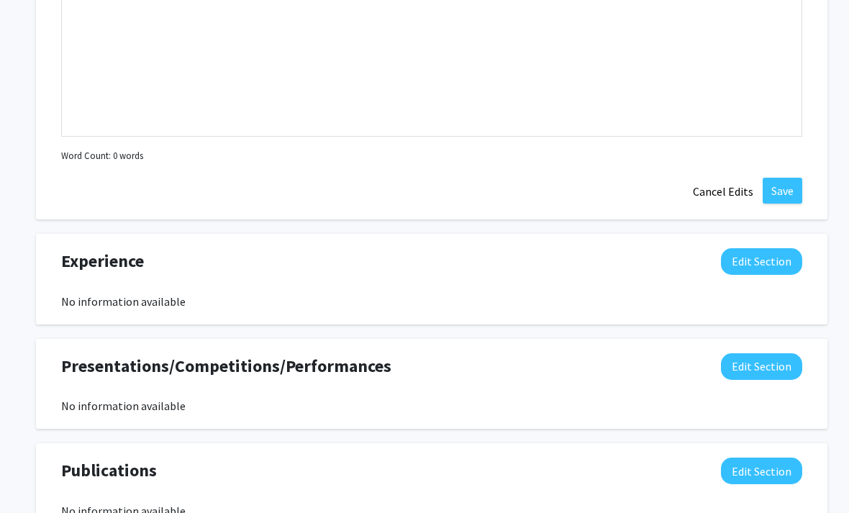
click at [732, 182] on button "Cancel Edits" at bounding box center [723, 191] width 79 height 27
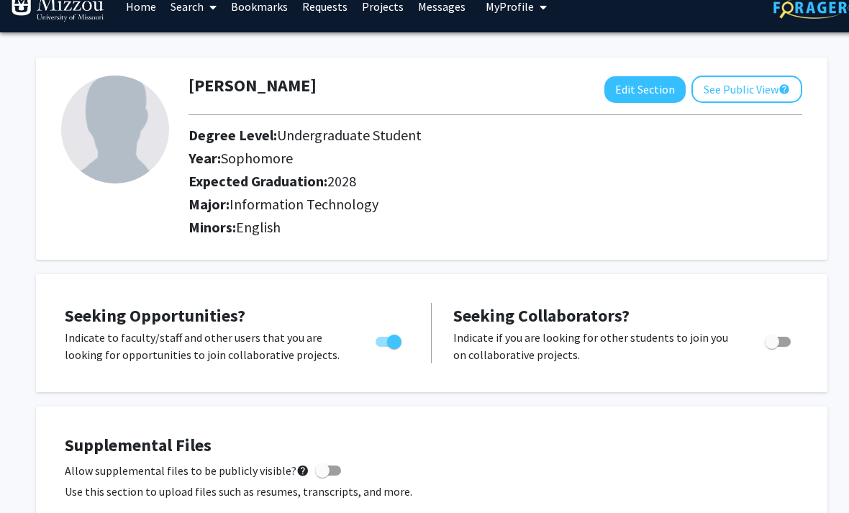
scroll to position [0, 0]
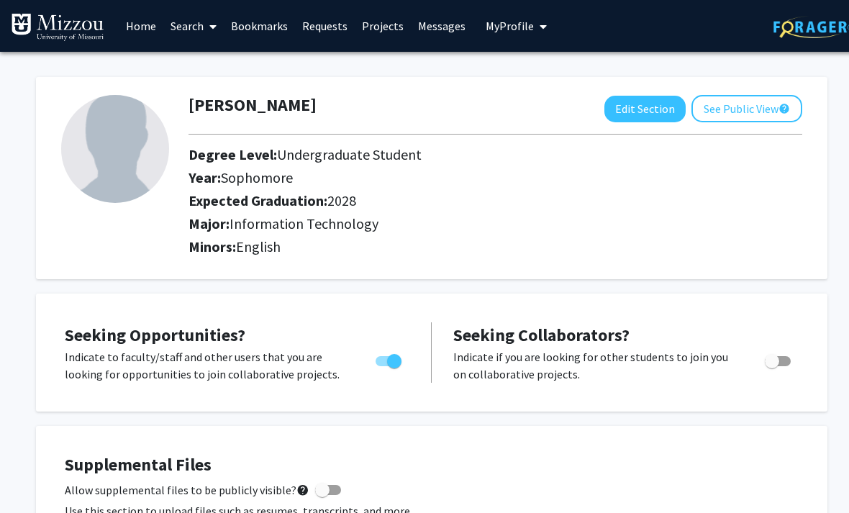
click at [142, 31] on link "Home" at bounding box center [141, 26] width 45 height 50
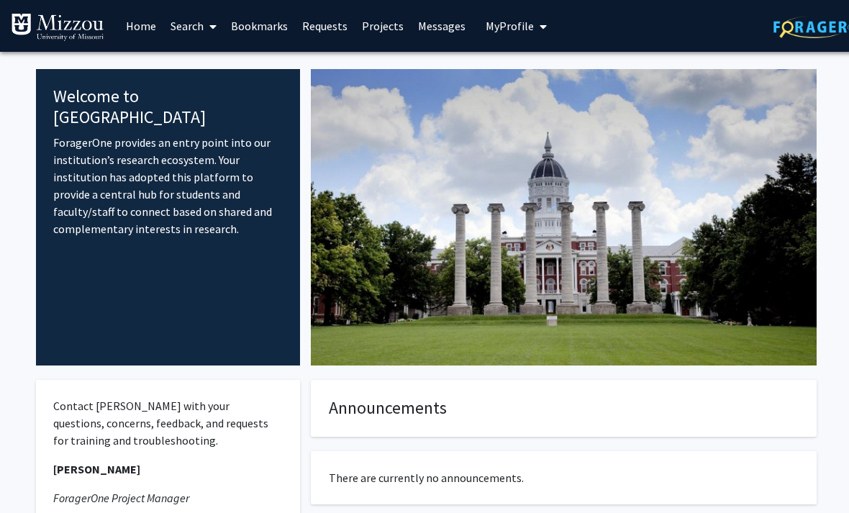
click at [204, 17] on link "Search" at bounding box center [193, 26] width 60 height 50
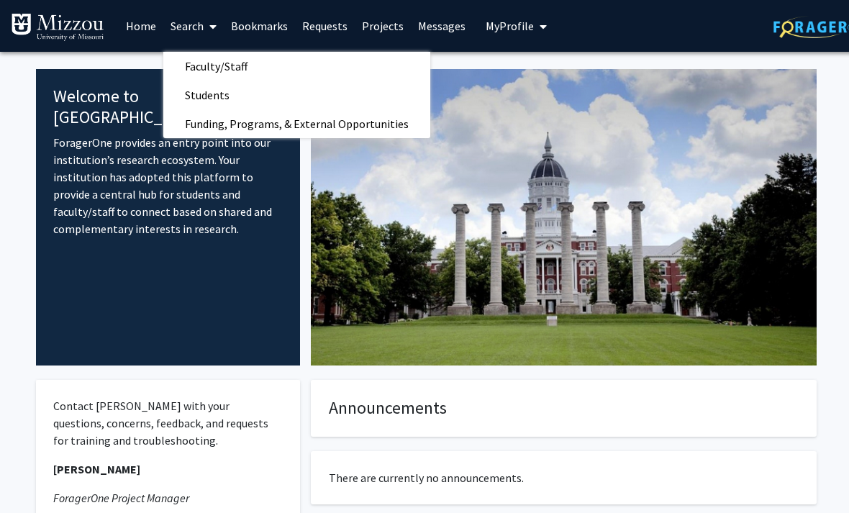
click at [360, 55] on link "Faculty/Staff" at bounding box center [296, 66] width 267 height 22
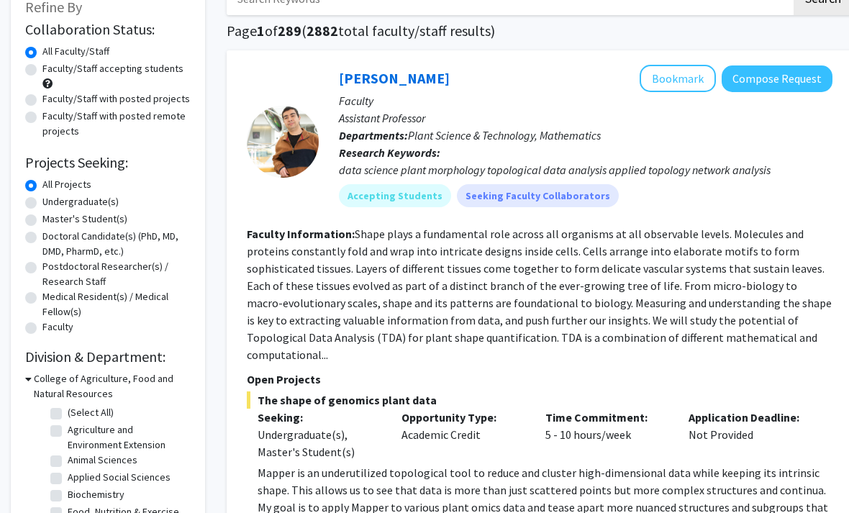
scroll to position [95, 0]
click at [127, 198] on div "Undergraduate(s)" at bounding box center [108, 202] width 166 height 17
click at [114, 202] on label "Undergraduate(s)" at bounding box center [80, 201] width 76 height 15
click at [52, 202] on input "Undergraduate(s)" at bounding box center [46, 198] width 9 height 9
radio input "true"
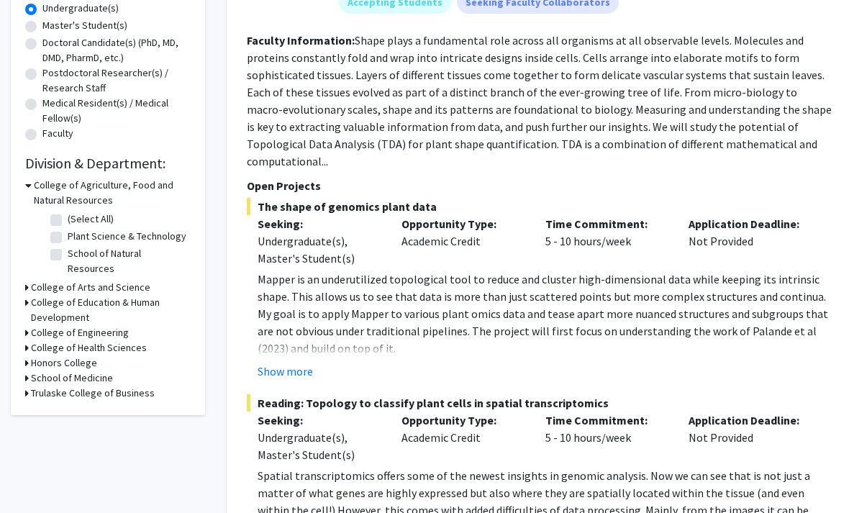
scroll to position [289, 0]
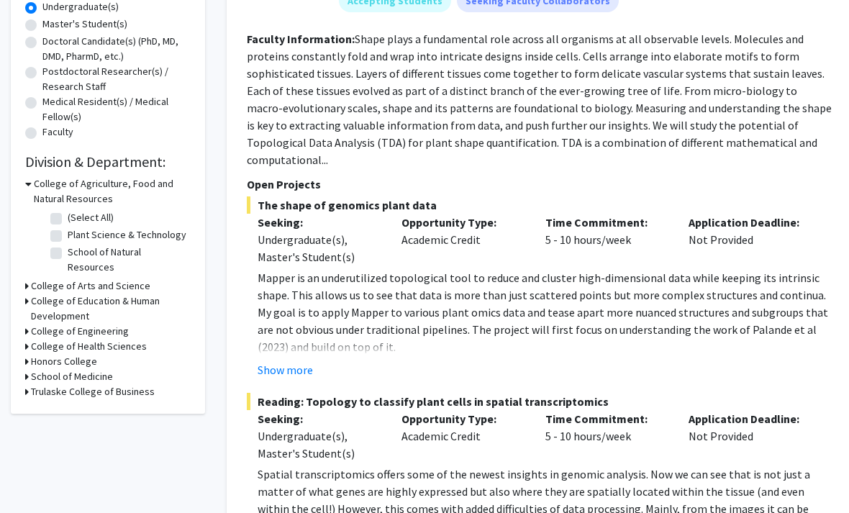
click at [35, 325] on h3 "College of Engineering" at bounding box center [80, 332] width 98 height 15
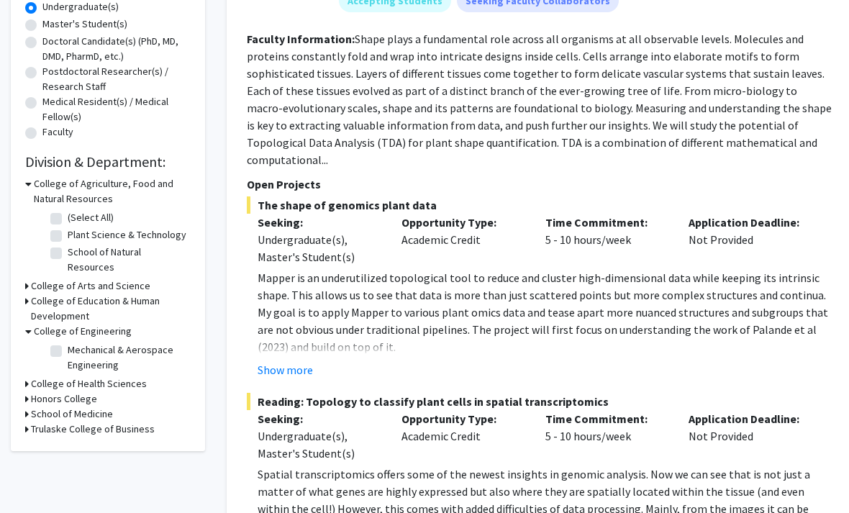
scroll to position [290, 0]
click at [68, 343] on label "Mechanical & Aerospace Engineering" at bounding box center [127, 358] width 119 height 30
click at [68, 343] on input "Mechanical & Aerospace Engineering" at bounding box center [72, 347] width 9 height 9
checkbox input "true"
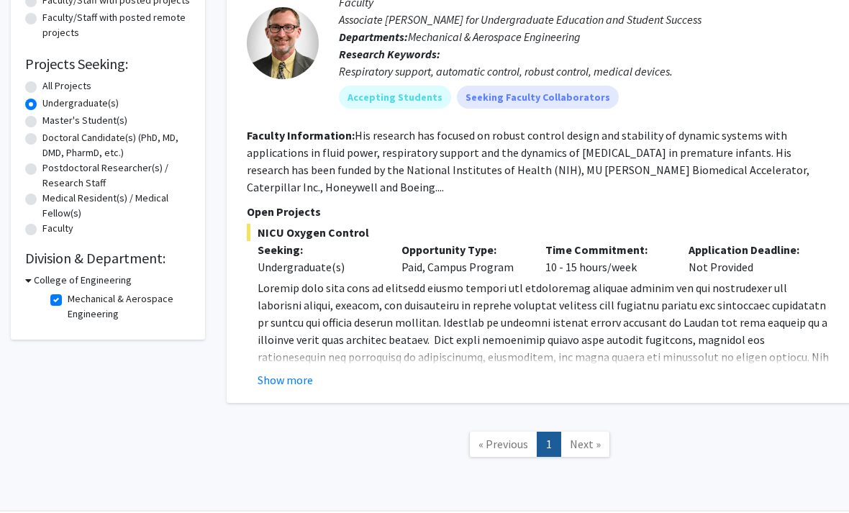
scroll to position [186, 0]
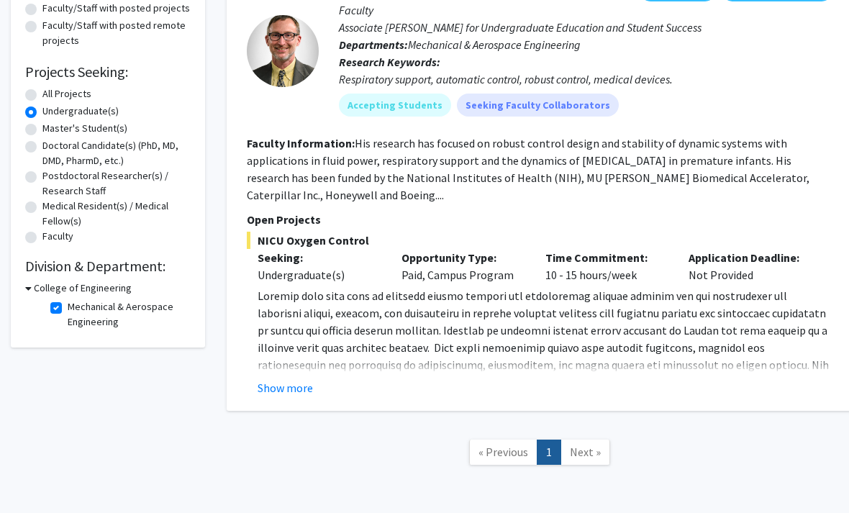
click at [301, 371] on p "[URL][DOMAIN_NAME][US_STATE]" at bounding box center [545, 382] width 575 height 190
click at [309, 379] on button "Show more" at bounding box center [285, 387] width 55 height 17
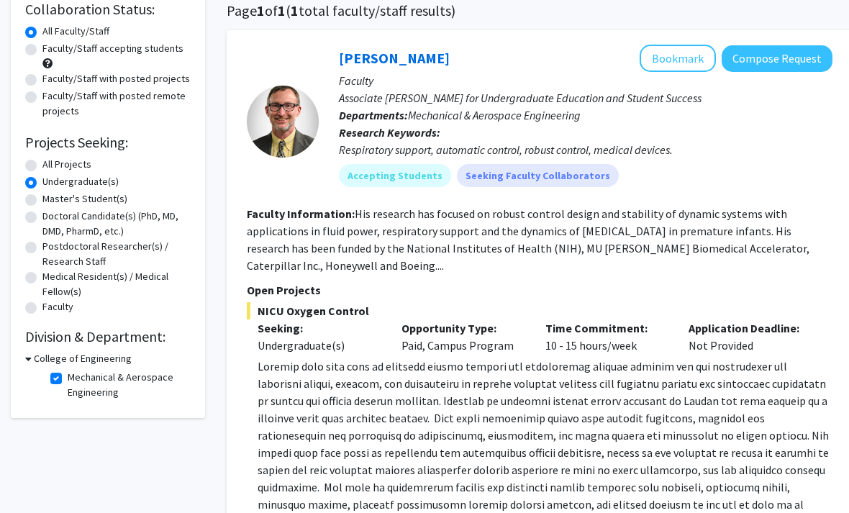
scroll to position [136, 0]
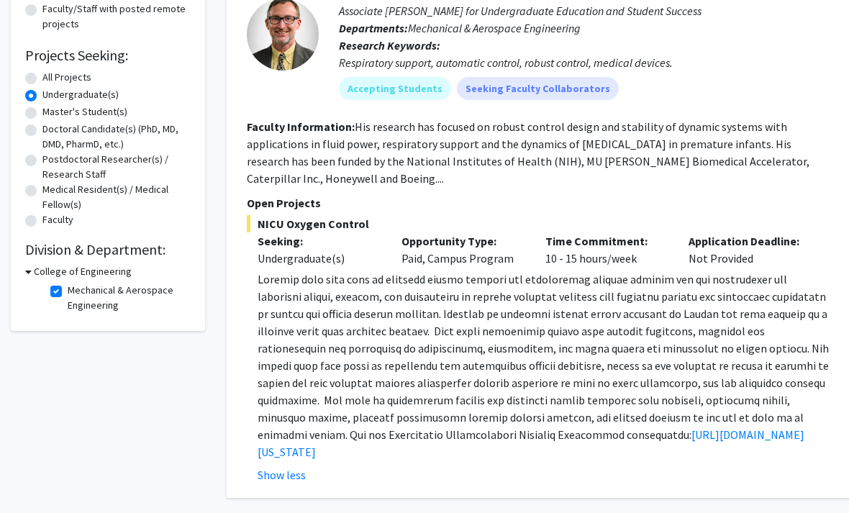
click at [321, 219] on span "NICU Oxygen Control" at bounding box center [540, 224] width 586 height 17
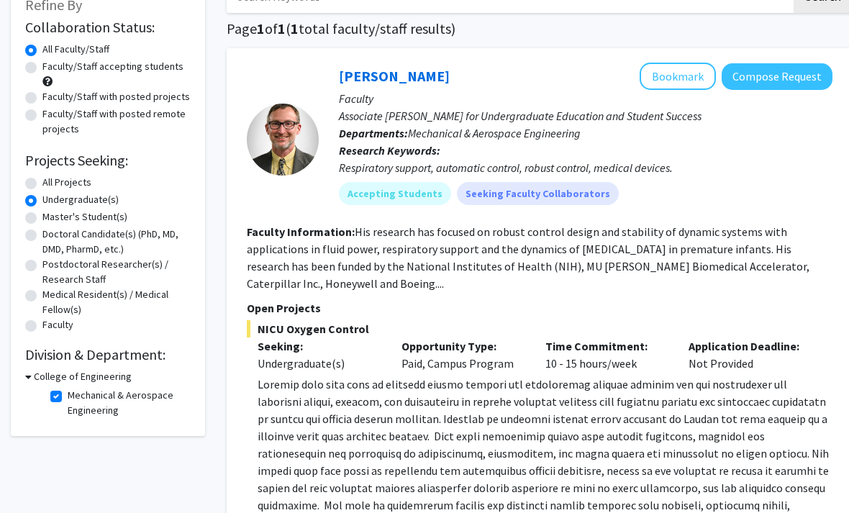
scroll to position [177, 0]
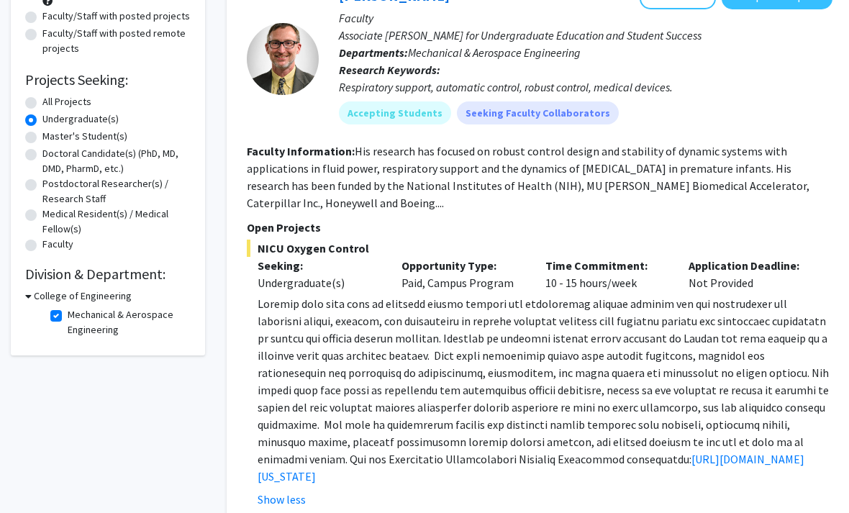
click at [68, 318] on label "Mechanical & Aerospace Engineering" at bounding box center [127, 323] width 119 height 30
click at [68, 317] on input "Mechanical & Aerospace Engineering" at bounding box center [72, 312] width 9 height 9
checkbox input "false"
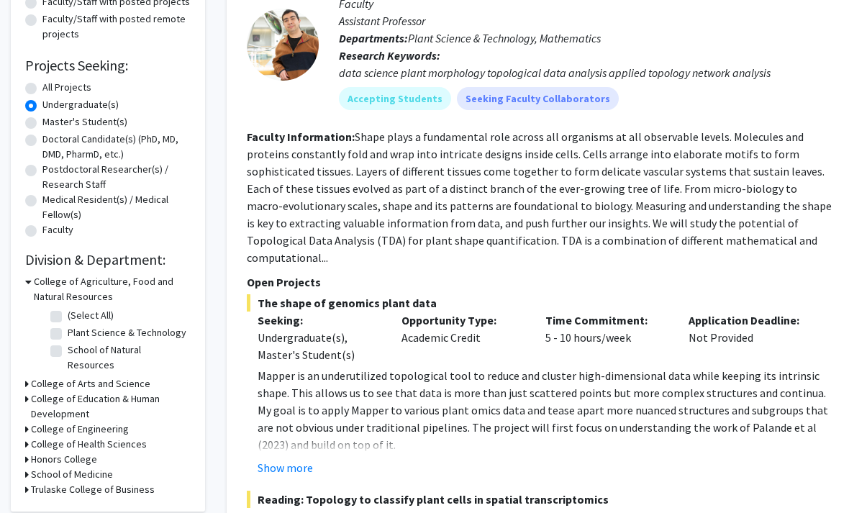
scroll to position [197, 0]
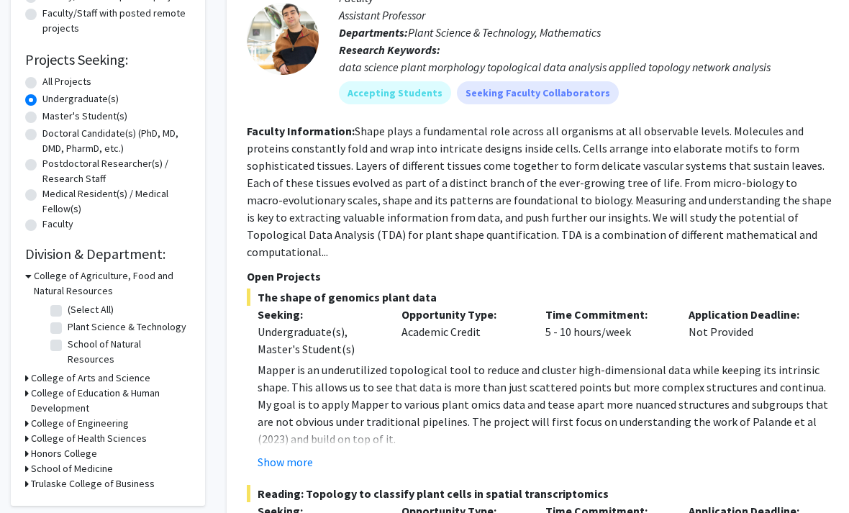
click at [34, 273] on h3 "College of Agriculture, Food and Natural Resources" at bounding box center [112, 284] width 157 height 30
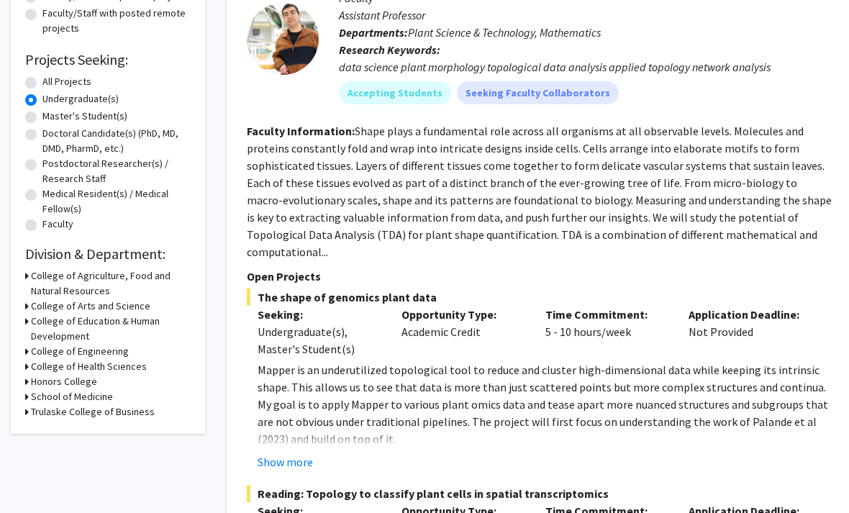
click at [32, 299] on h3 "College of Arts and Science" at bounding box center [90, 306] width 119 height 15
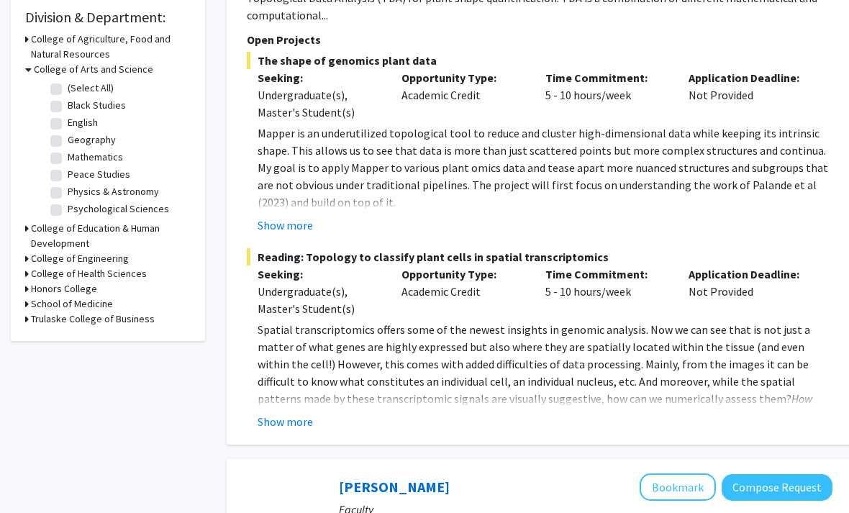
scroll to position [0, 0]
click at [31, 227] on h3 "College of Education & Human Development" at bounding box center [111, 236] width 160 height 30
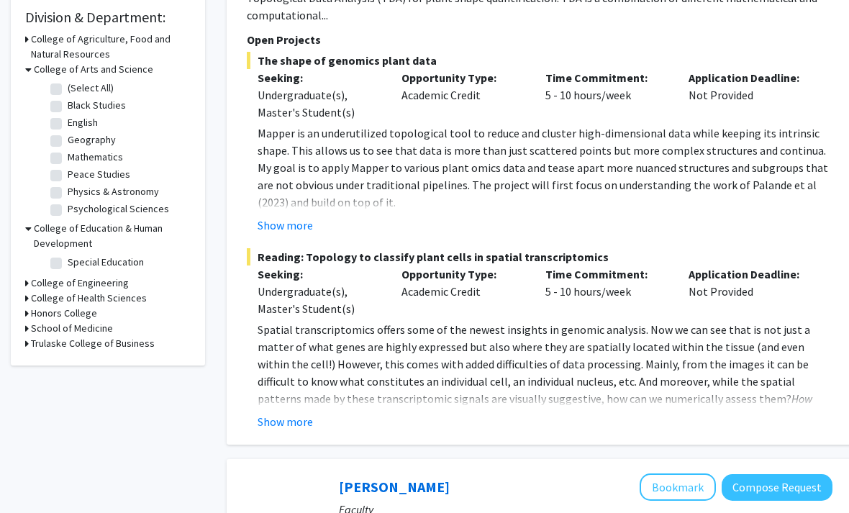
click at [32, 280] on h3 "College of Engineering" at bounding box center [80, 283] width 98 height 15
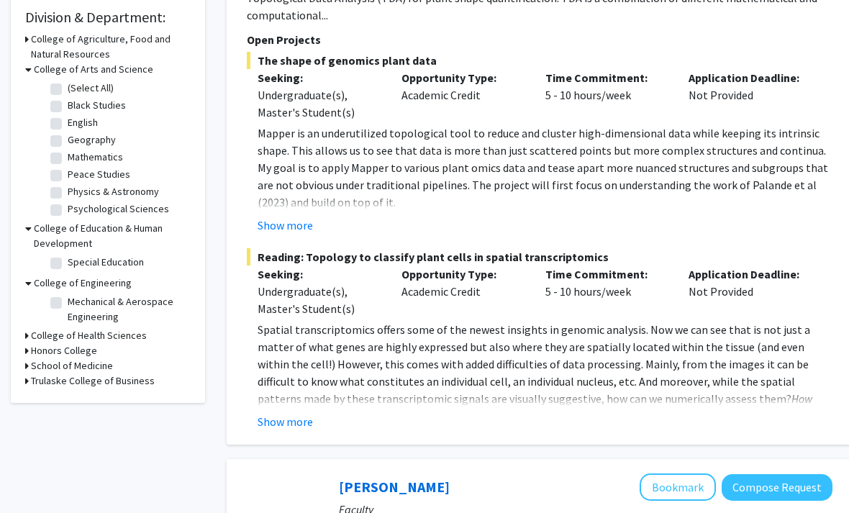
click at [32, 331] on h3 "College of Health Sciences" at bounding box center [89, 335] width 116 height 15
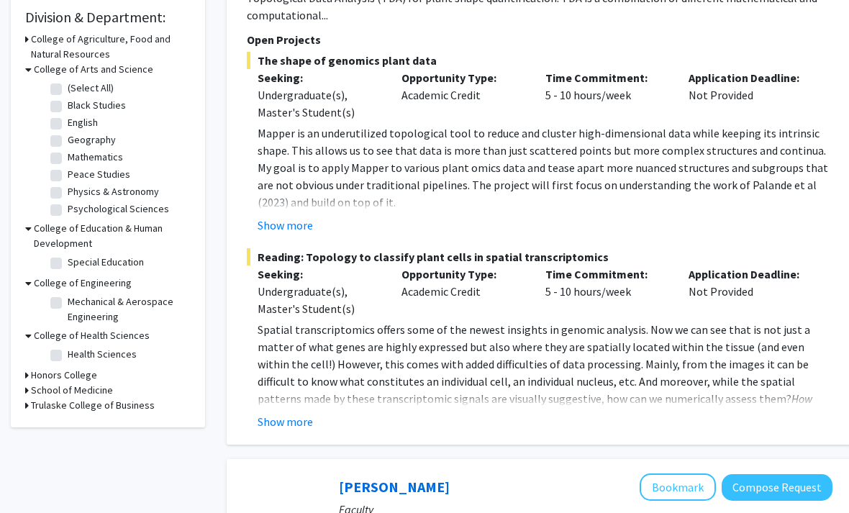
click at [37, 374] on h3 "Honors College" at bounding box center [64, 375] width 66 height 15
click at [46, 408] on h3 "School of Medicine" at bounding box center [72, 414] width 82 height 15
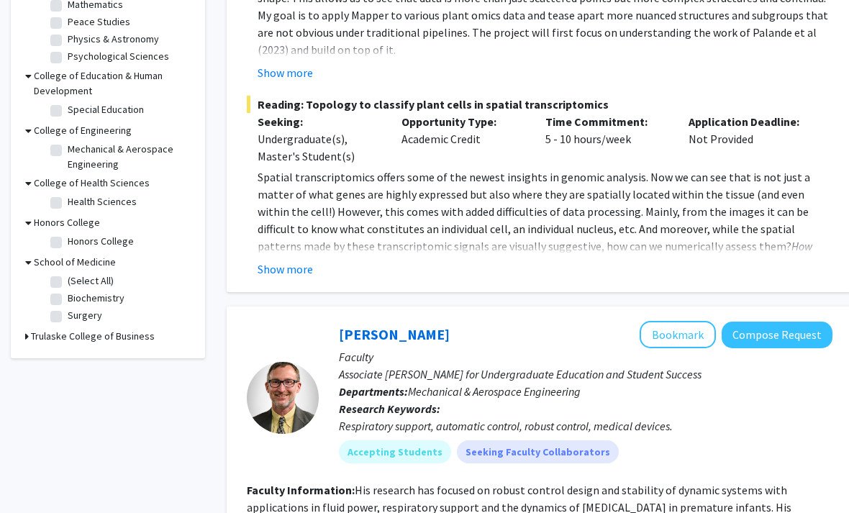
click at [99, 335] on h3 "Trulaske College of Business" at bounding box center [93, 337] width 124 height 15
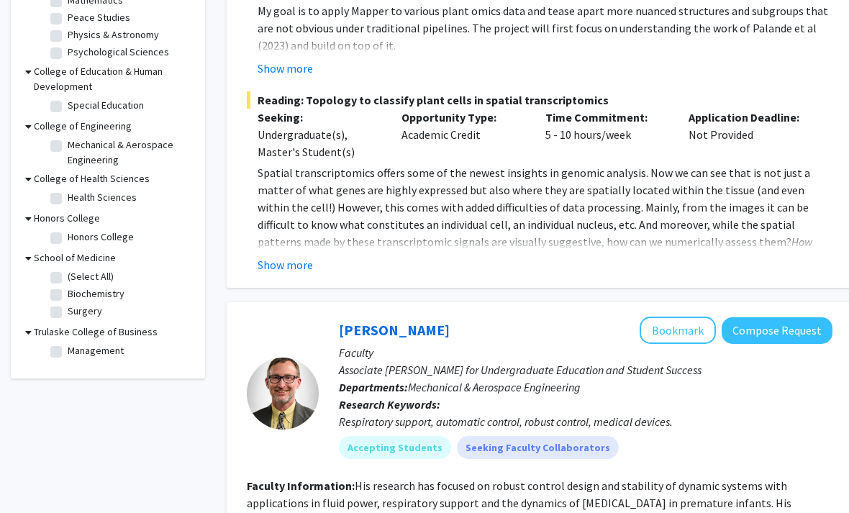
scroll to position [599, 0]
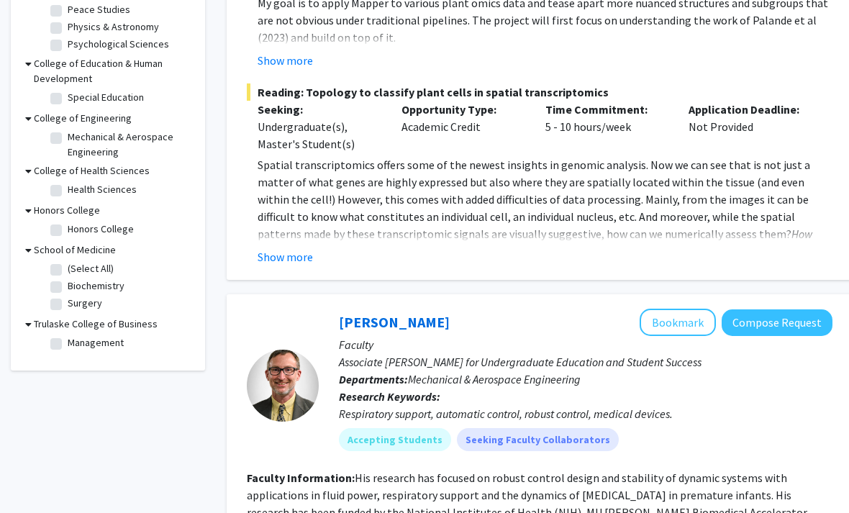
click at [120, 337] on label "Management" at bounding box center [96, 343] width 56 height 15
click at [77, 337] on input "Management" at bounding box center [72, 340] width 9 height 9
checkbox input "true"
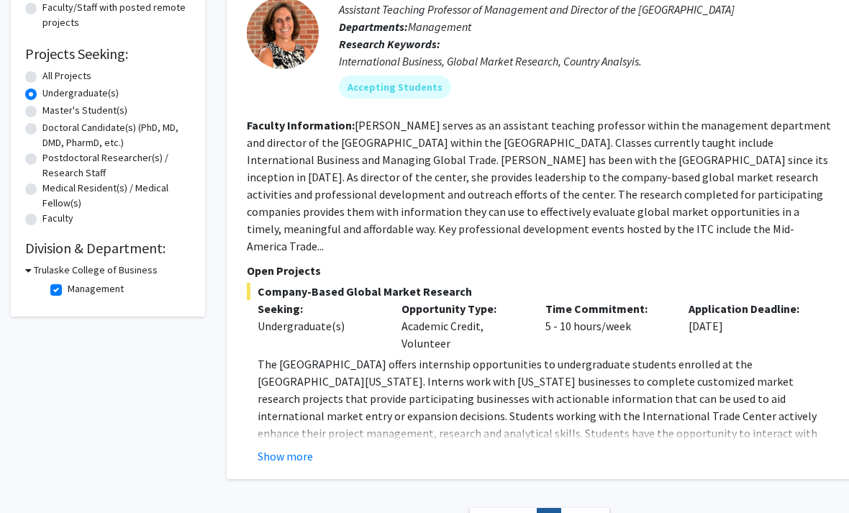
scroll to position [201, 0]
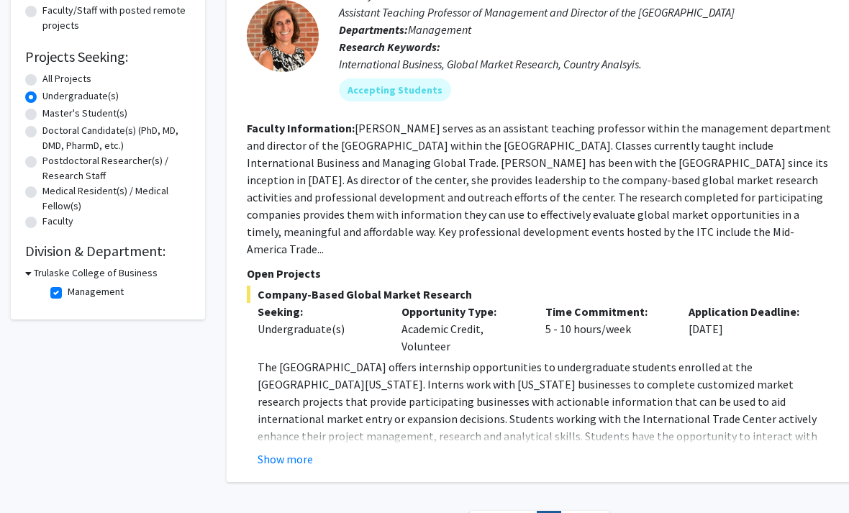
click at [73, 294] on label "Management" at bounding box center [96, 291] width 56 height 15
click at [73, 294] on input "Management" at bounding box center [72, 288] width 9 height 9
checkbox input "false"
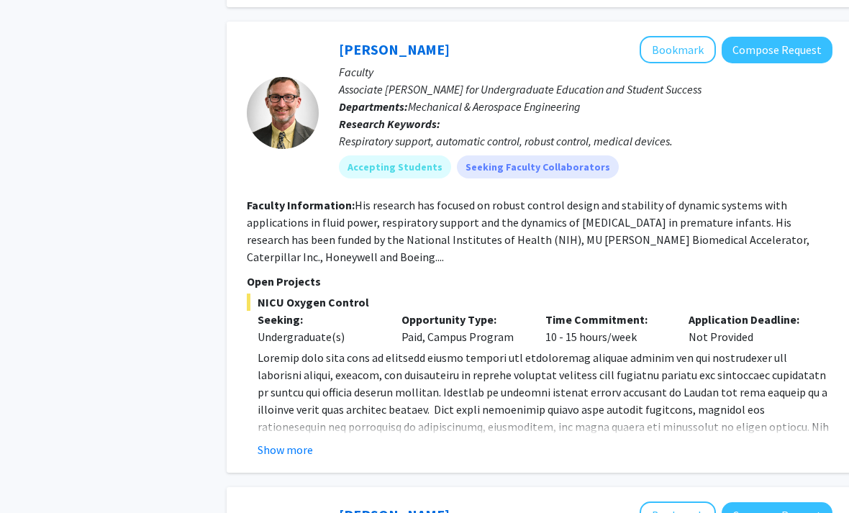
scroll to position [864, 0]
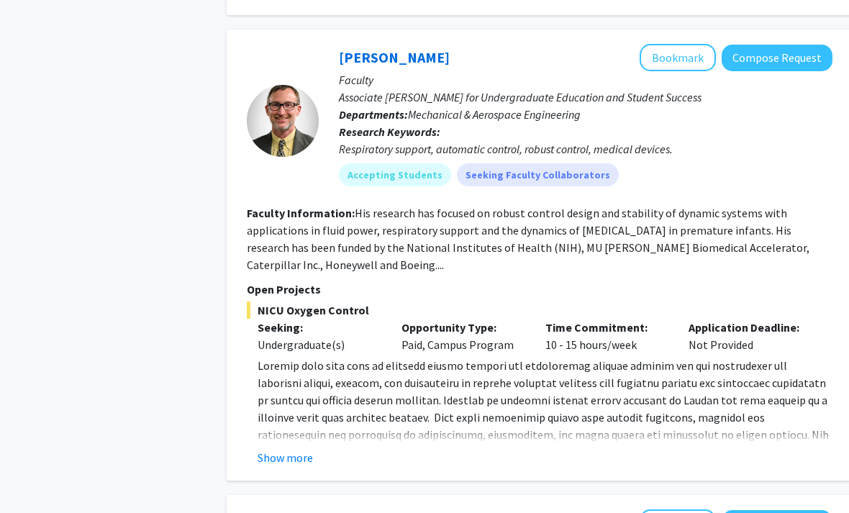
click at [304, 423] on p "[URL][DOMAIN_NAME][US_STATE]" at bounding box center [545, 452] width 575 height 190
click at [291, 449] on button "Show more" at bounding box center [285, 457] width 55 height 17
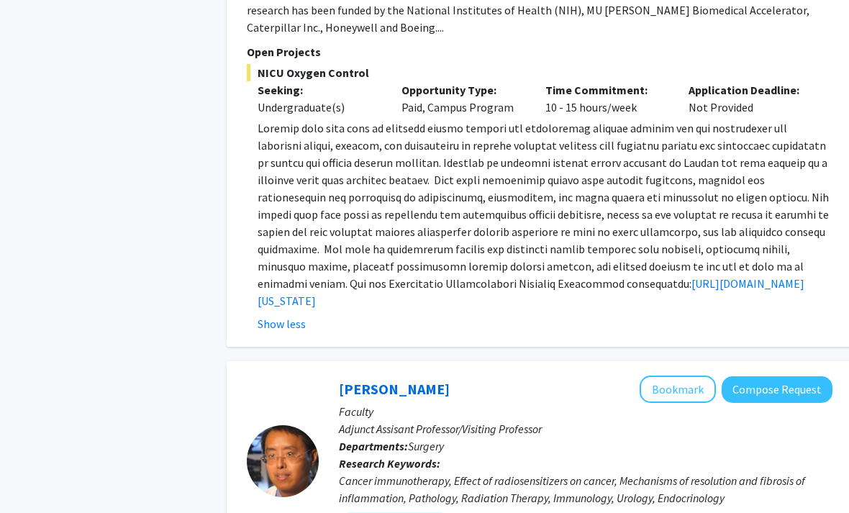
scroll to position [1102, 0]
click at [592, 276] on link "[URL][DOMAIN_NAME][US_STATE]" at bounding box center [531, 292] width 547 height 32
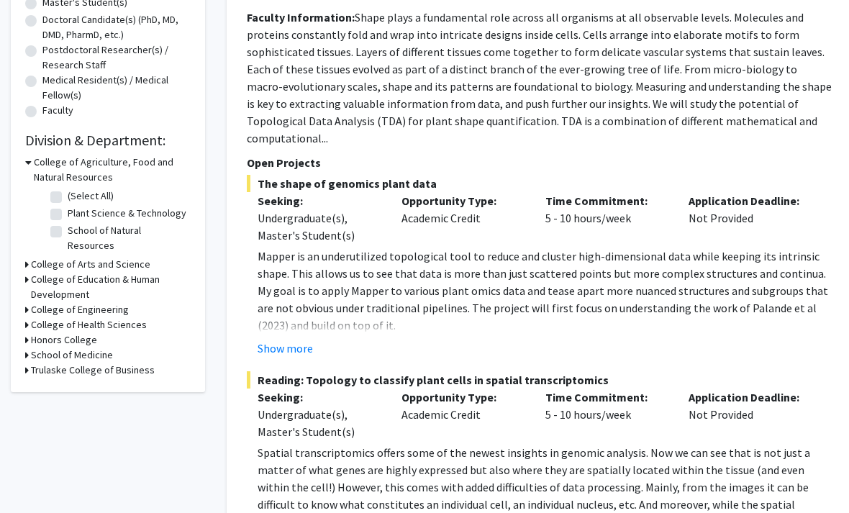
scroll to position [291, 0]
